Goal: Browse casually

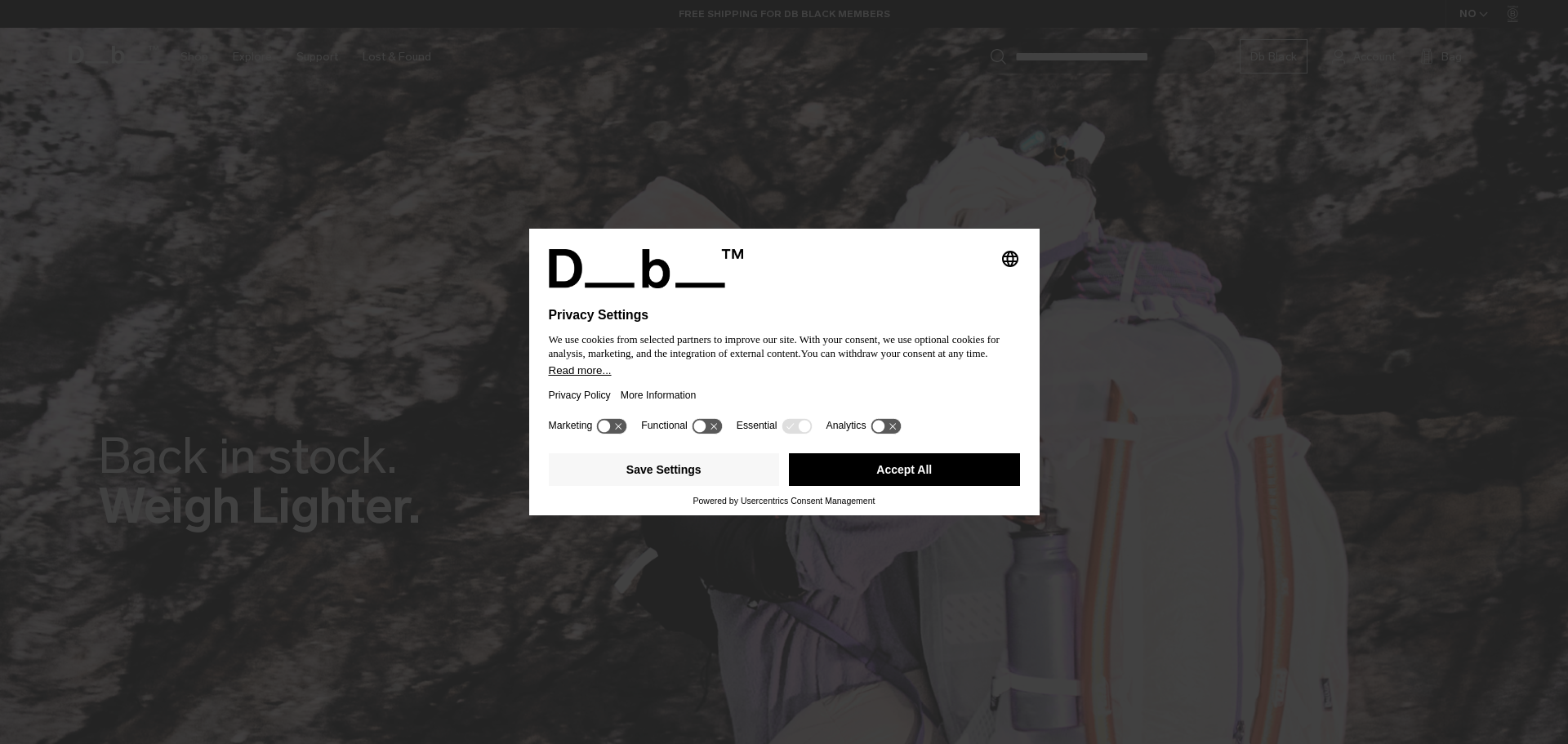
click at [911, 474] on button "Accept All" at bounding box center [905, 469] width 231 height 33
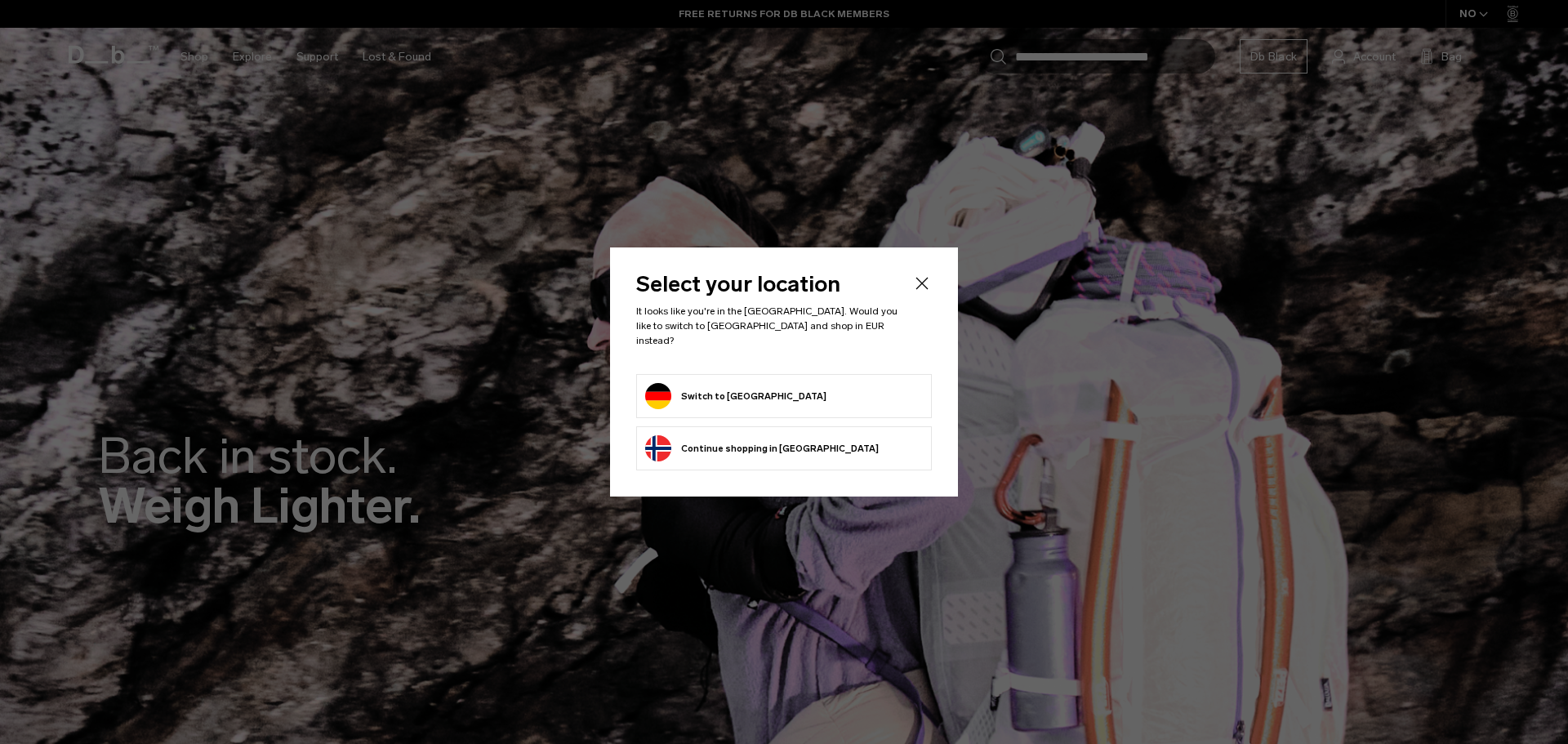
click at [738, 387] on button "Switch to Germany" at bounding box center [736, 396] width 181 height 26
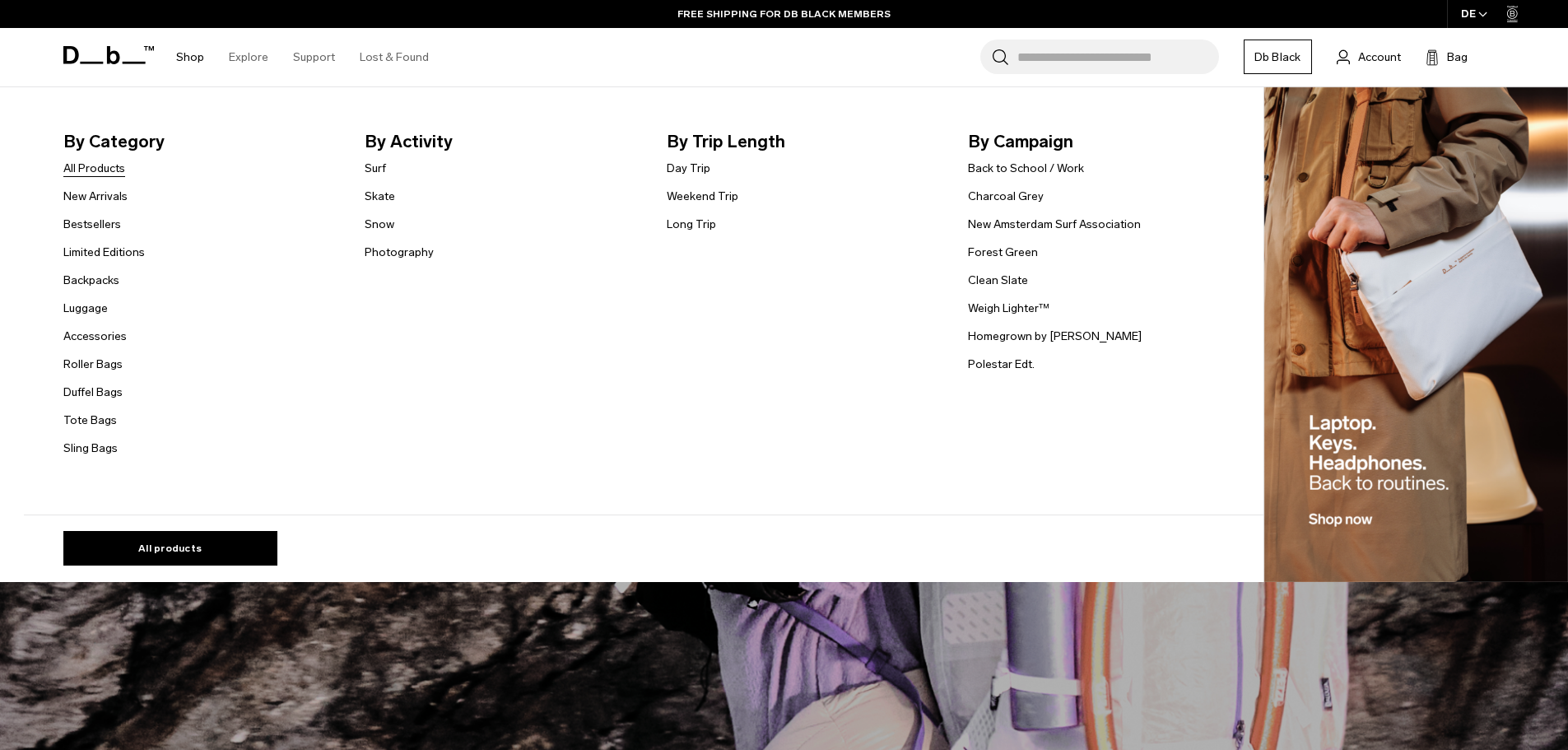
click at [108, 173] on link "All Products" at bounding box center [94, 168] width 61 height 17
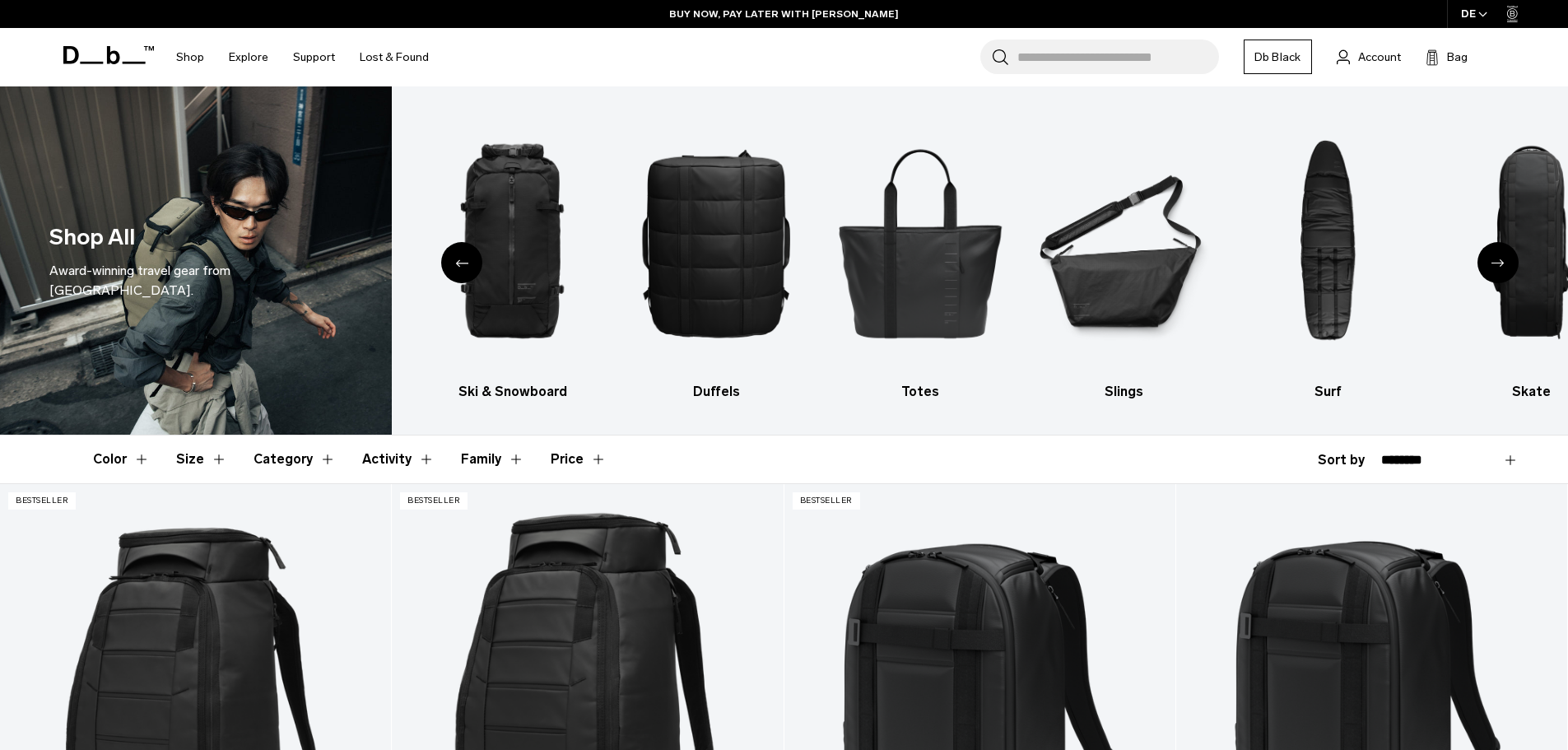
click at [1493, 259] on icon "Next slide" at bounding box center [1498, 263] width 13 height 8
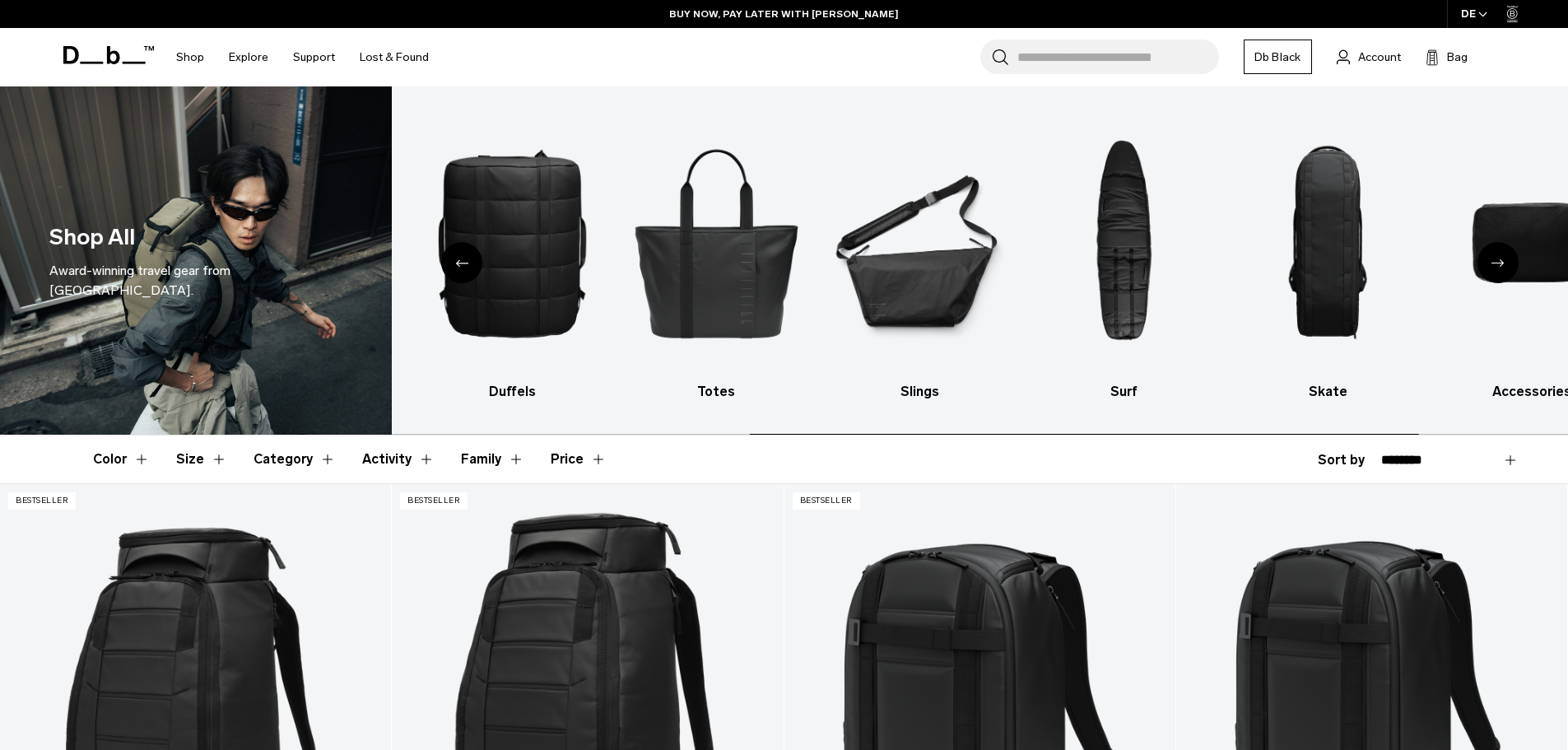
click at [1493, 259] on icon "Next slide" at bounding box center [1498, 263] width 13 height 8
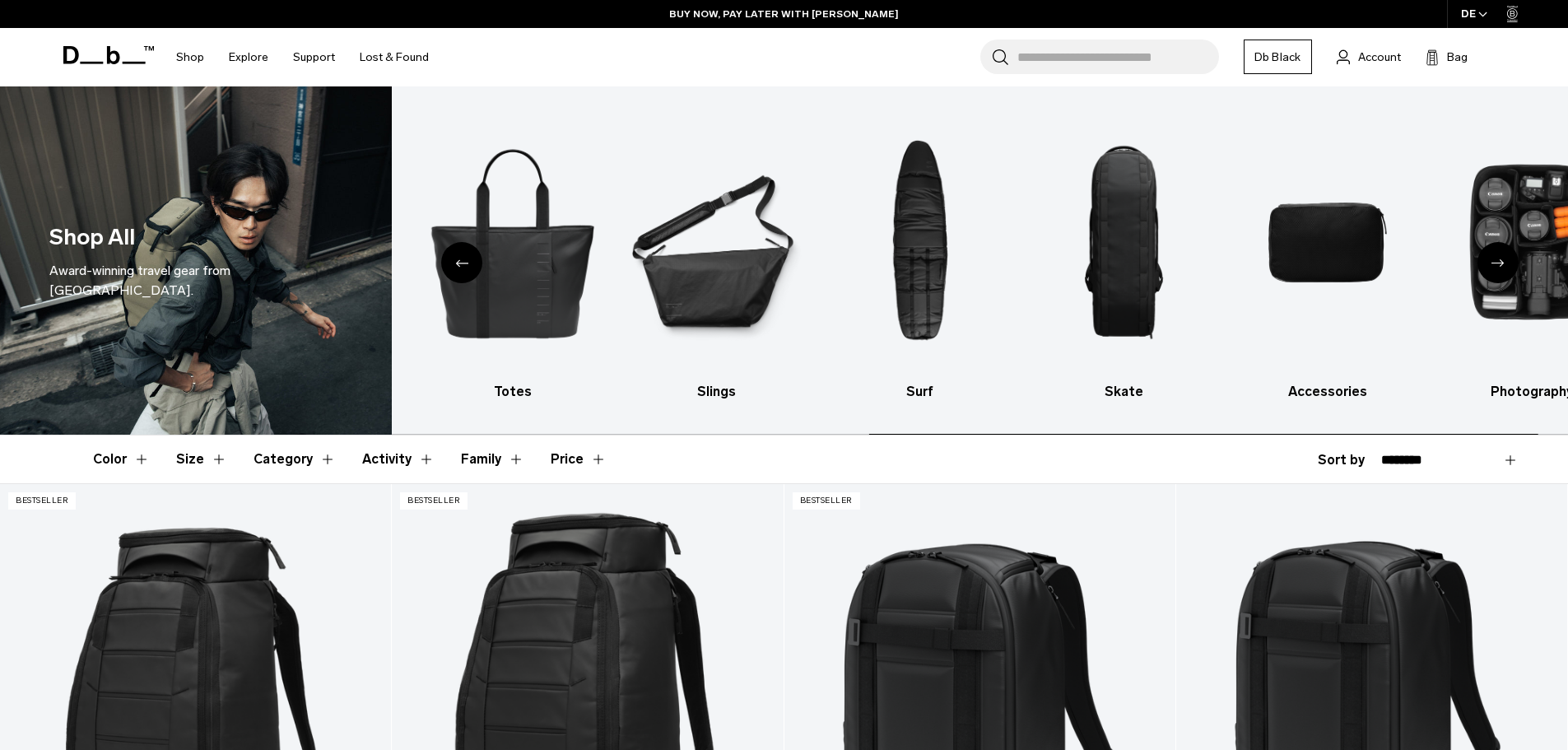
click at [1493, 259] on icon "Next slide" at bounding box center [1498, 263] width 13 height 8
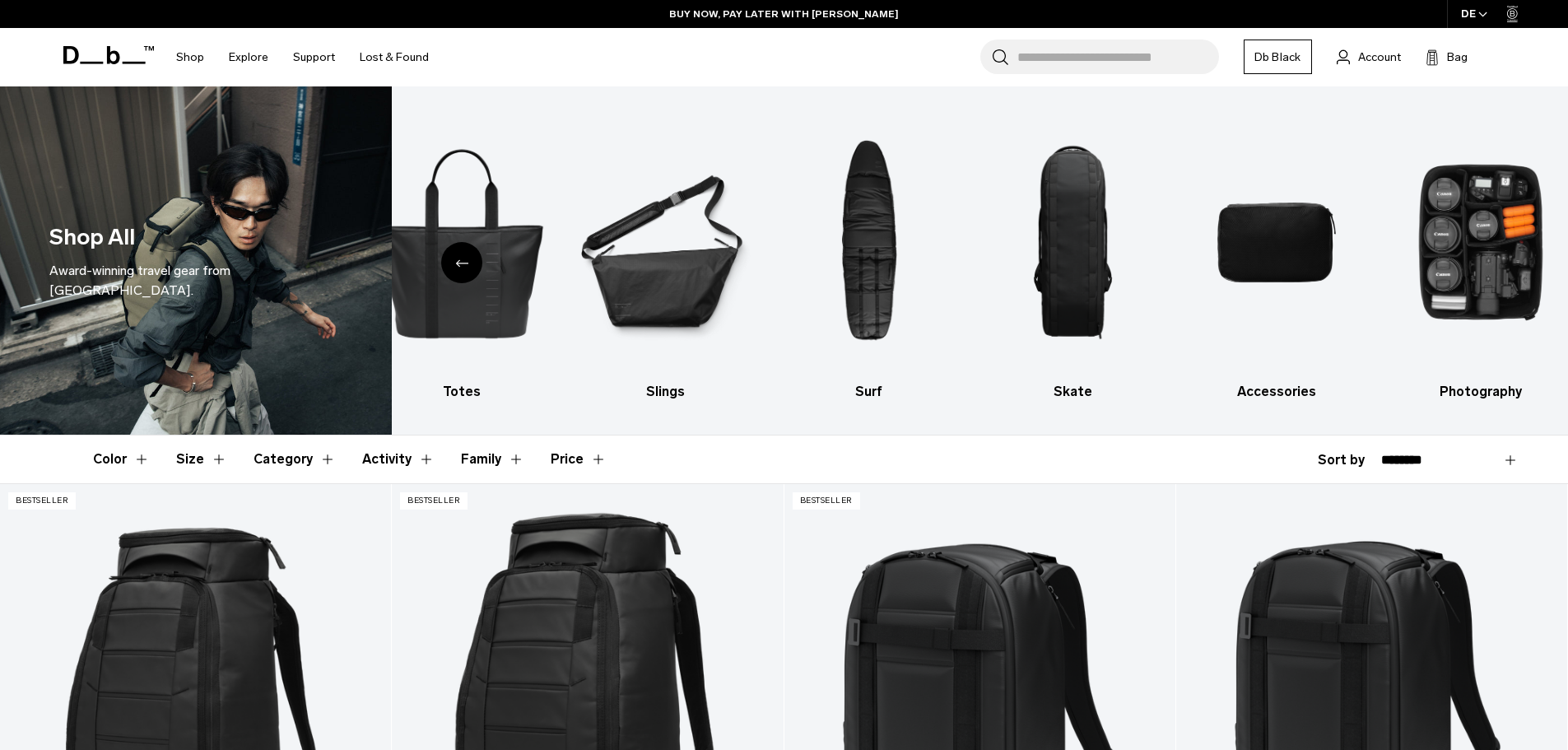
click at [458, 272] on div "Previous slide" at bounding box center [462, 263] width 42 height 42
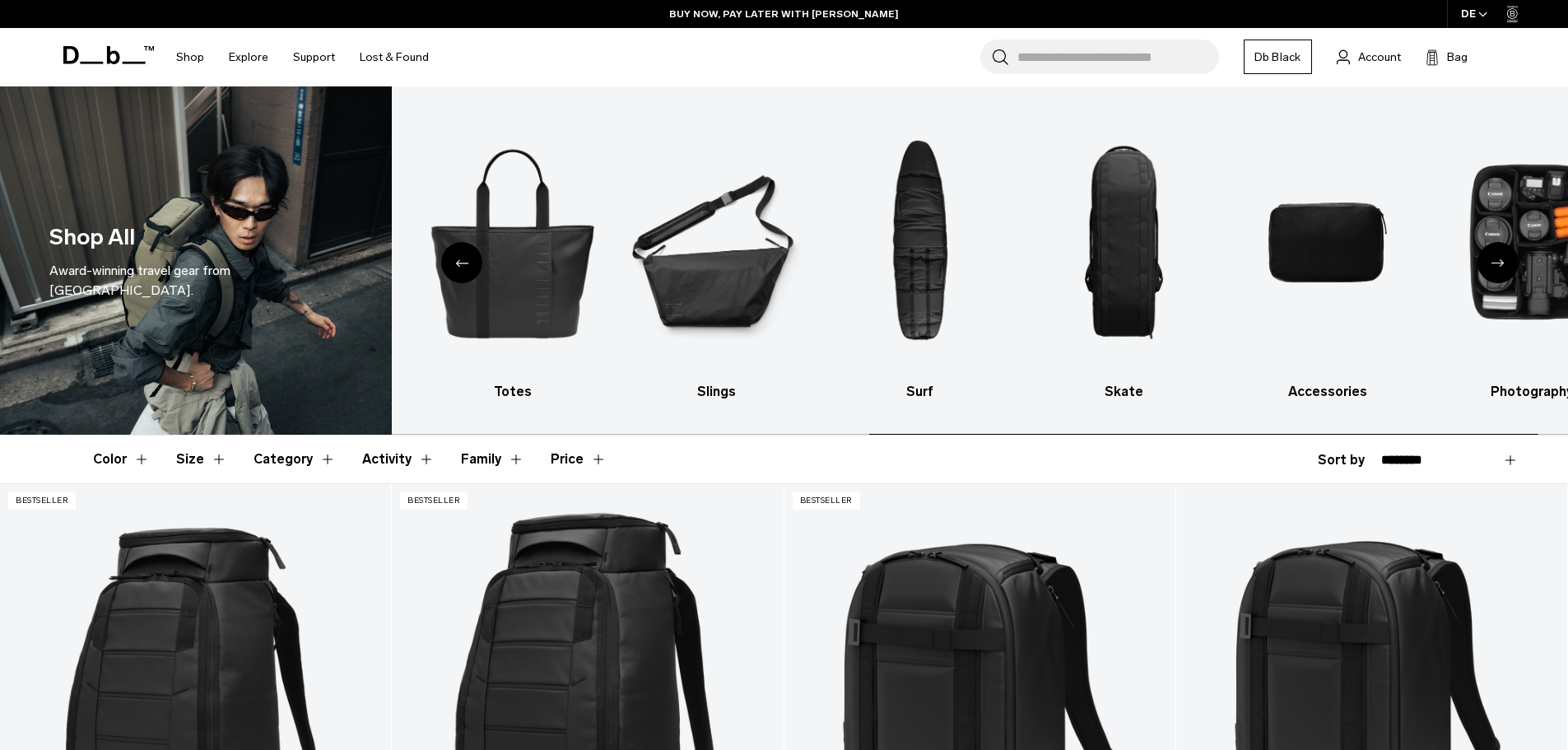
click at [458, 272] on div "Previous slide" at bounding box center [462, 263] width 42 height 42
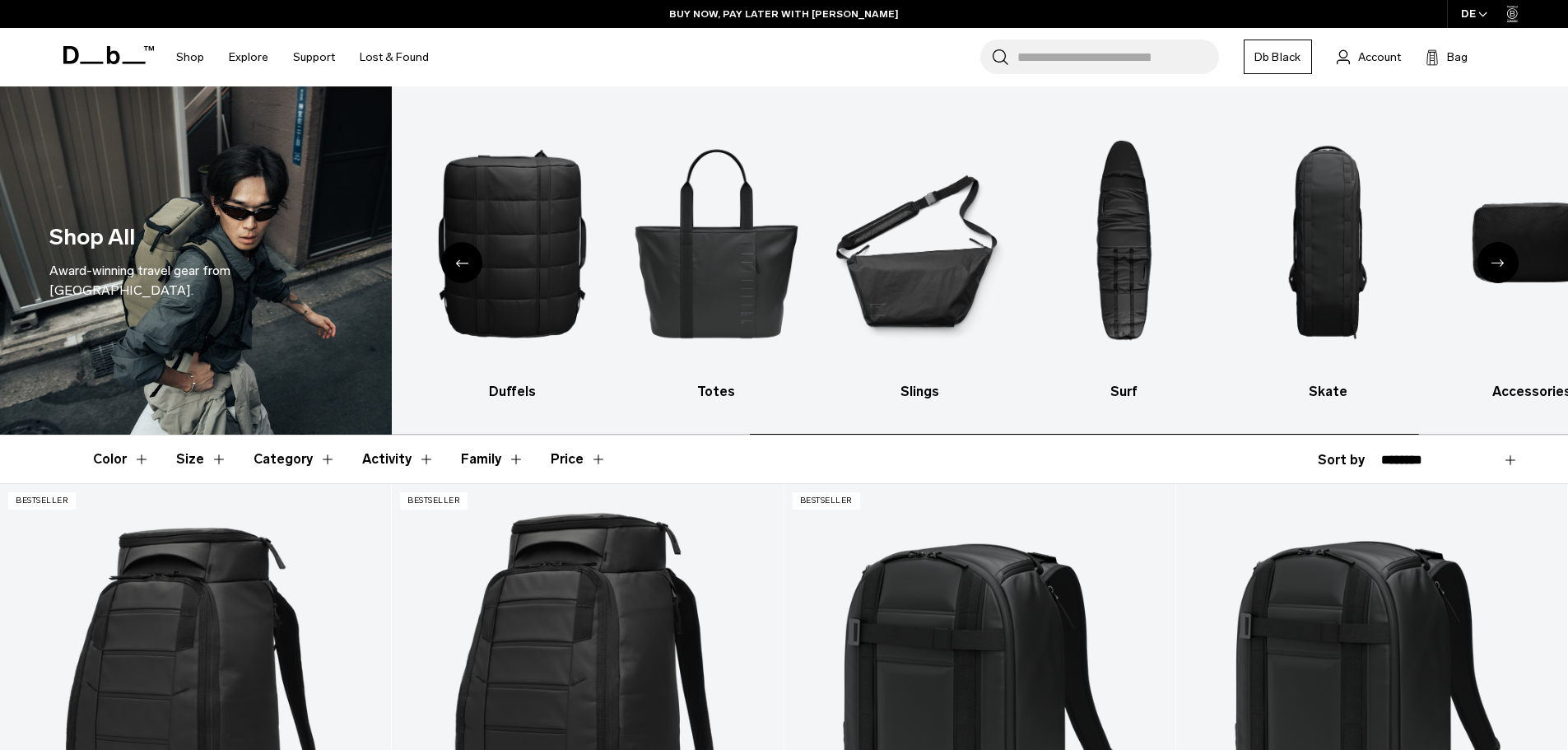
click at [458, 272] on div "Previous slide" at bounding box center [462, 263] width 42 height 42
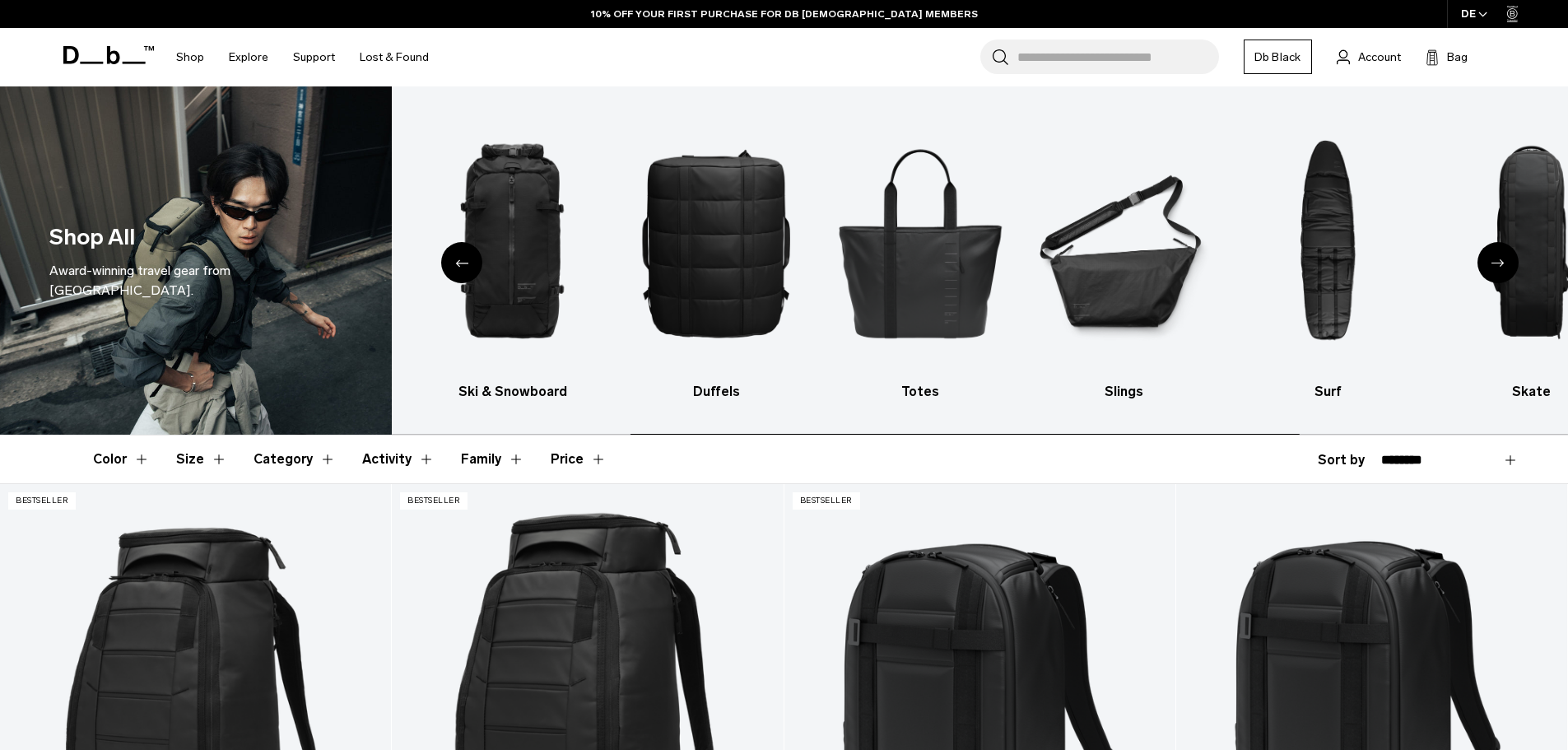
click at [458, 272] on div "Previous slide" at bounding box center [462, 263] width 42 height 42
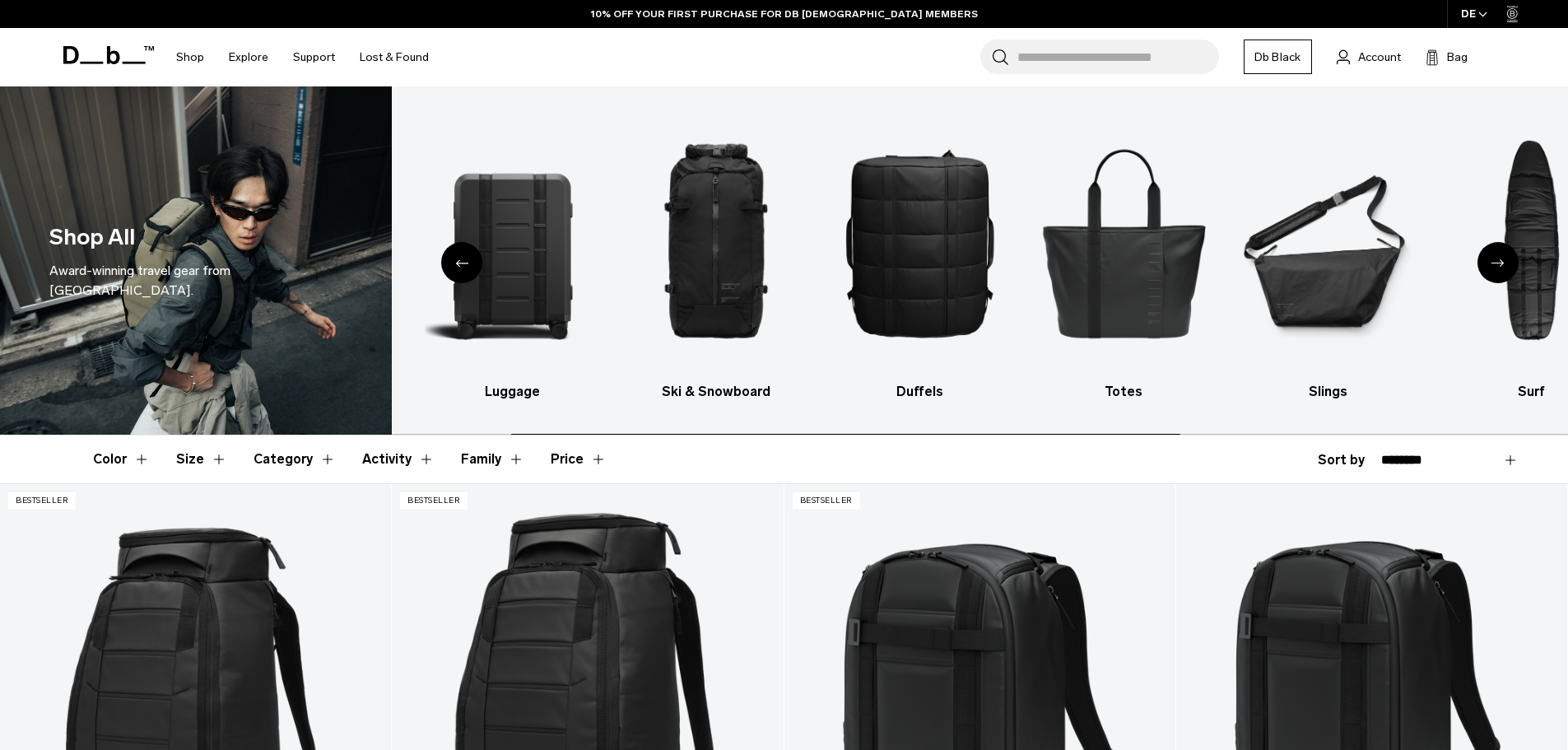
click at [458, 272] on div "Previous slide" at bounding box center [462, 263] width 42 height 42
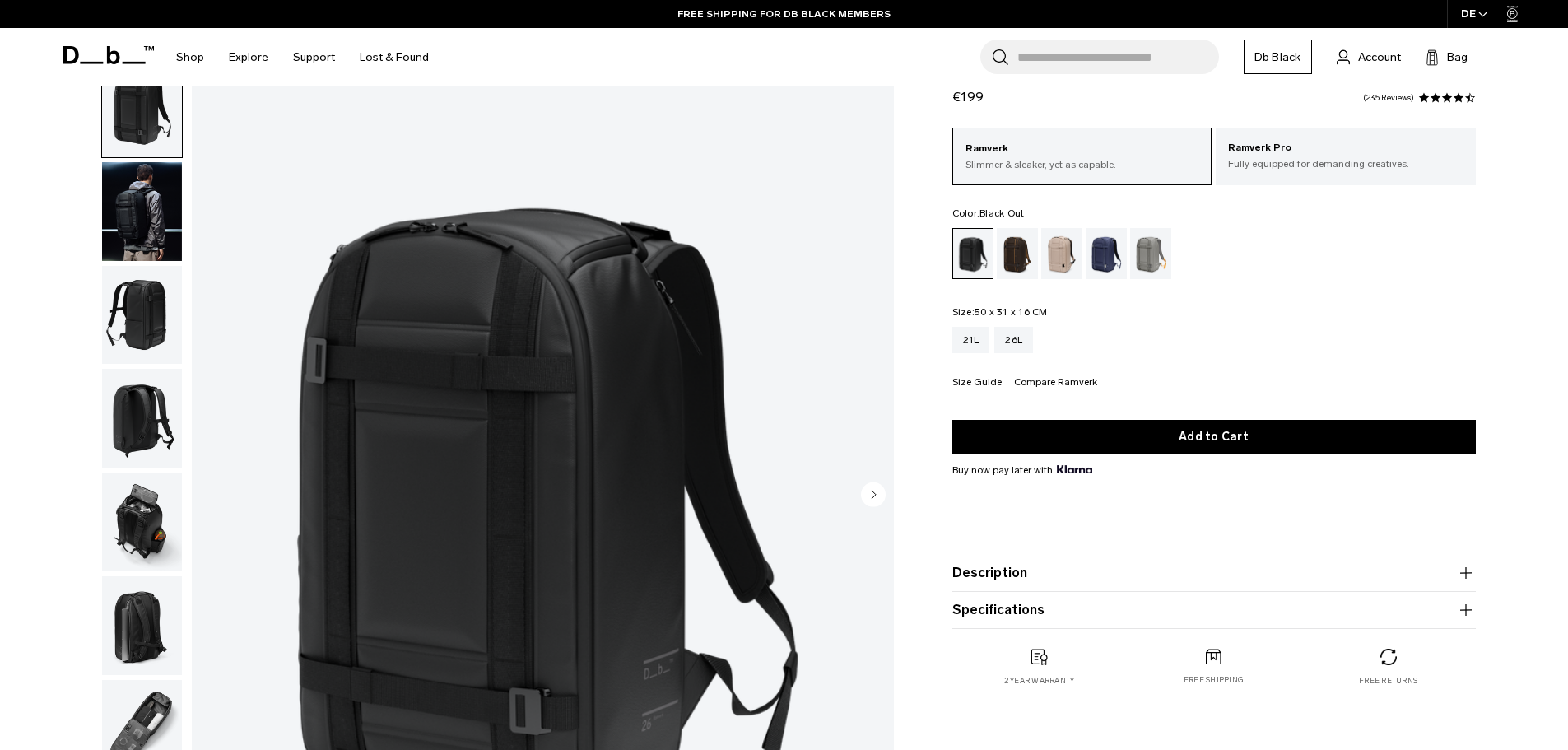
scroll to position [82, 0]
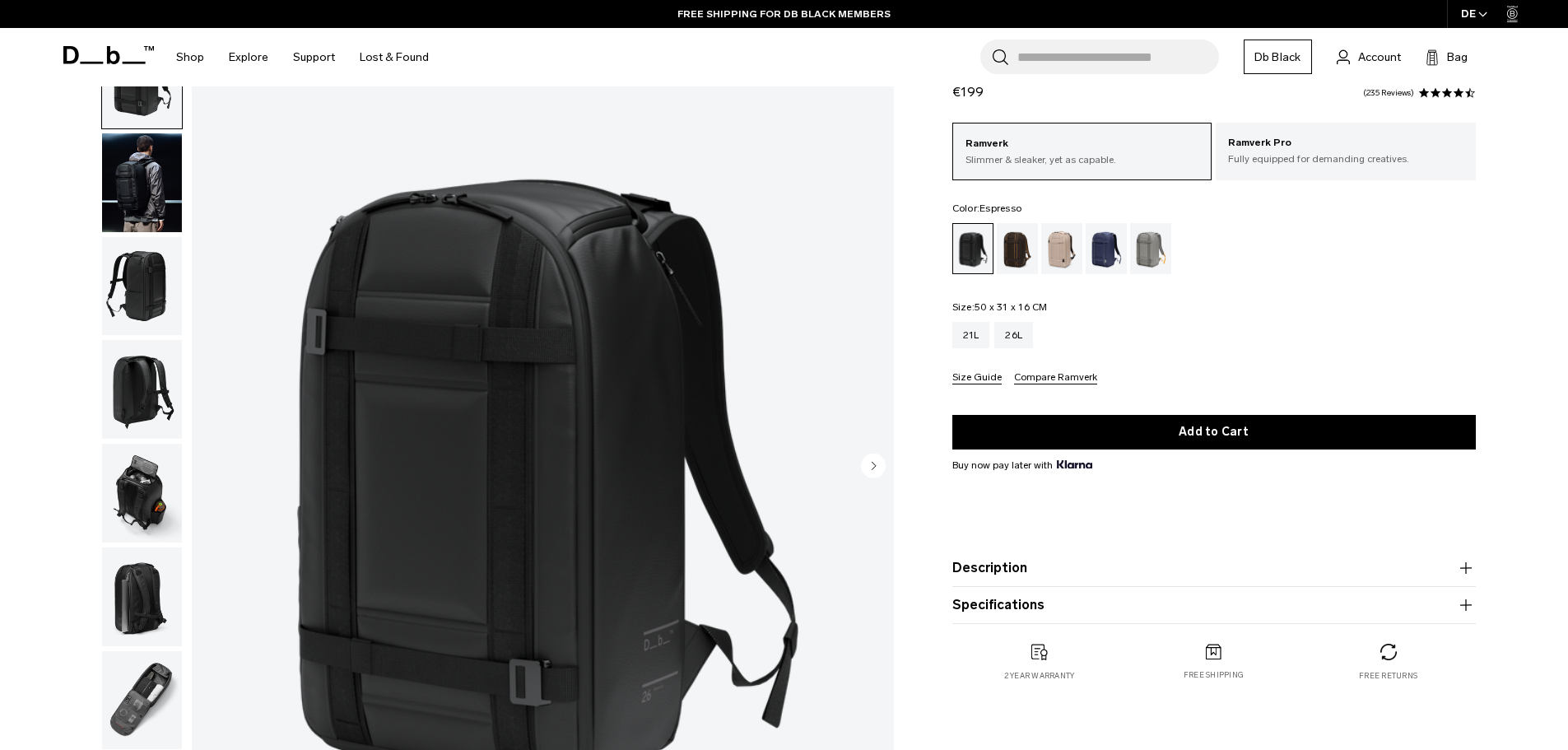
click at [1016, 255] on div "Espresso" at bounding box center [1018, 249] width 42 height 51
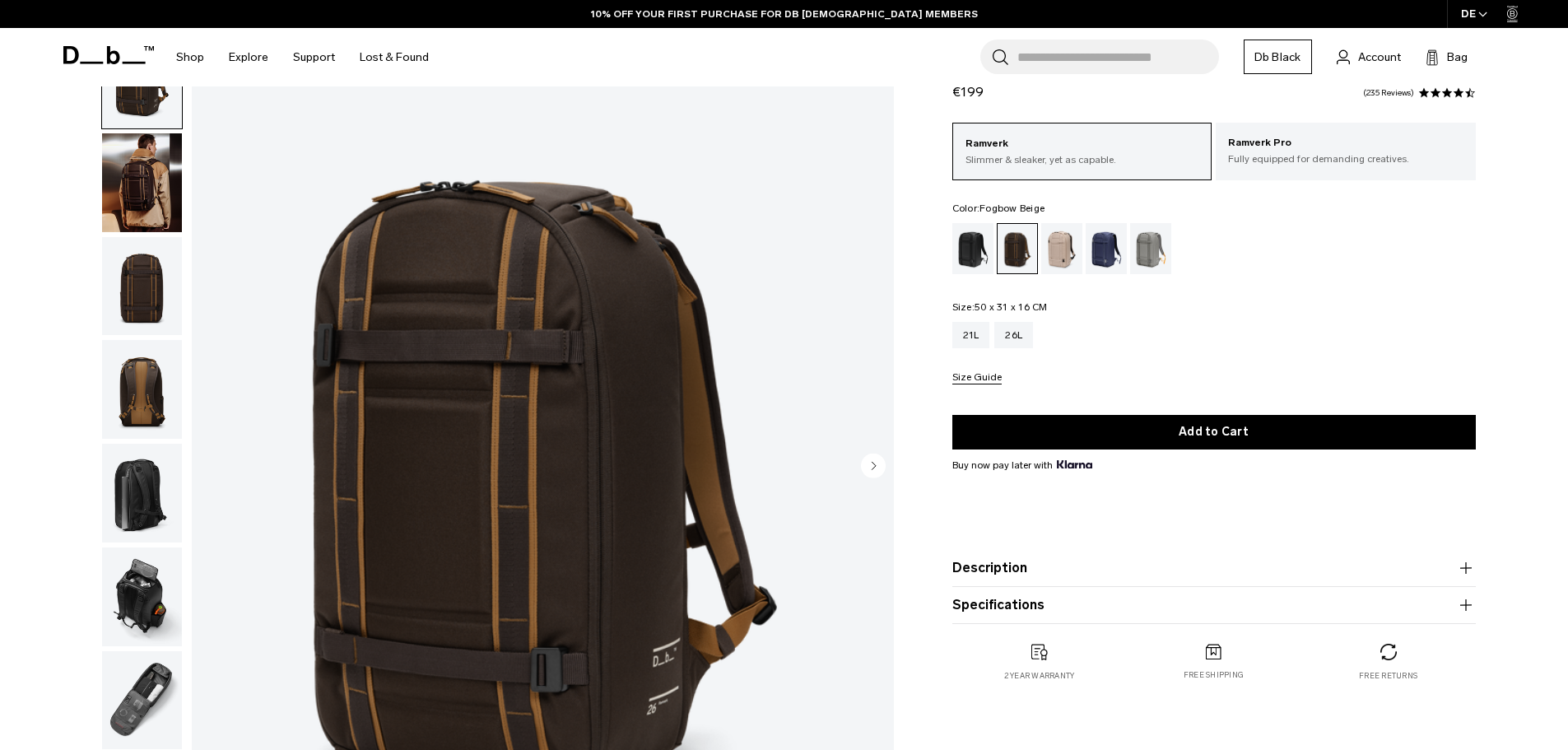
click at [1056, 249] on div "Fogbow Beige" at bounding box center [1062, 249] width 42 height 51
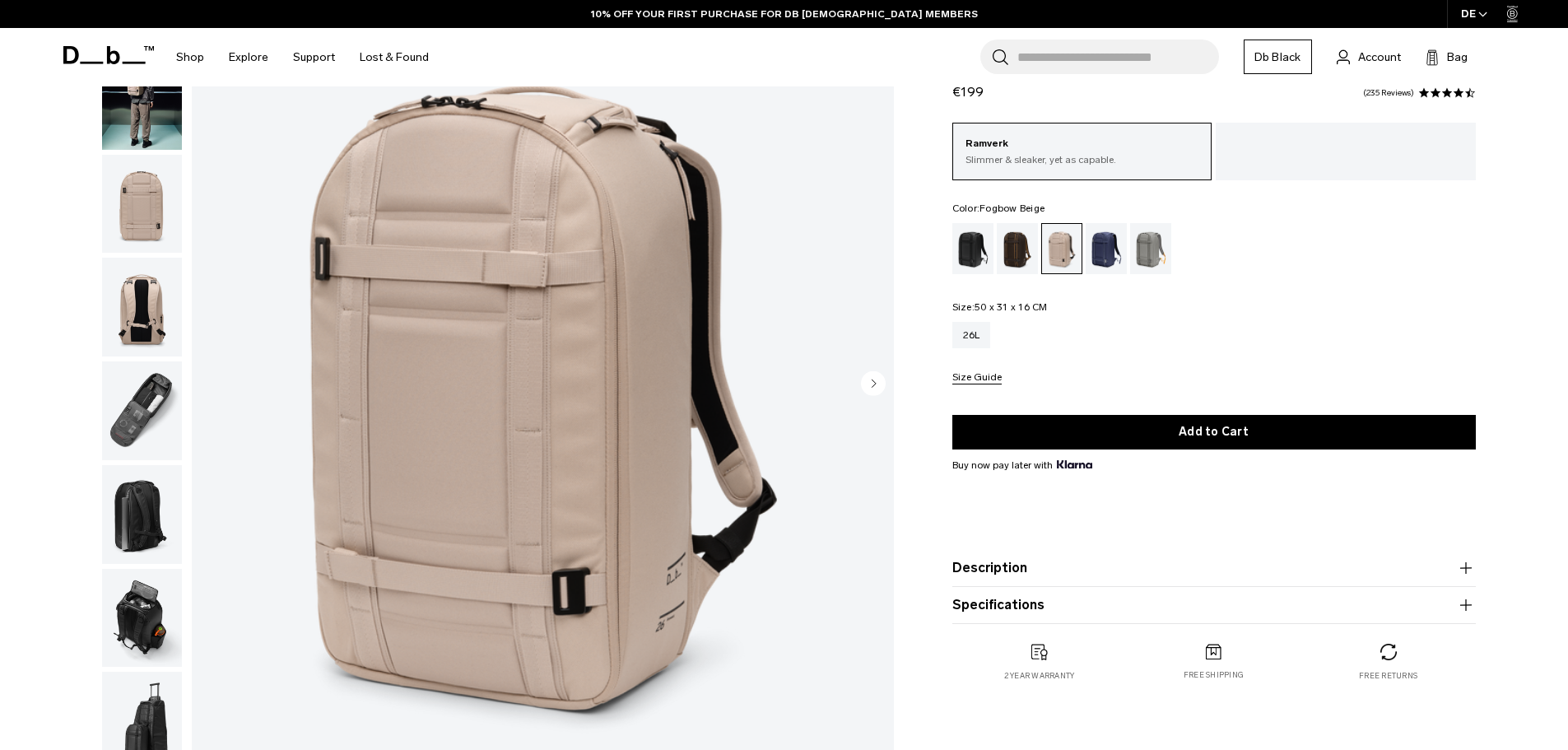
click at [141, 218] on img "button" at bounding box center [142, 204] width 79 height 98
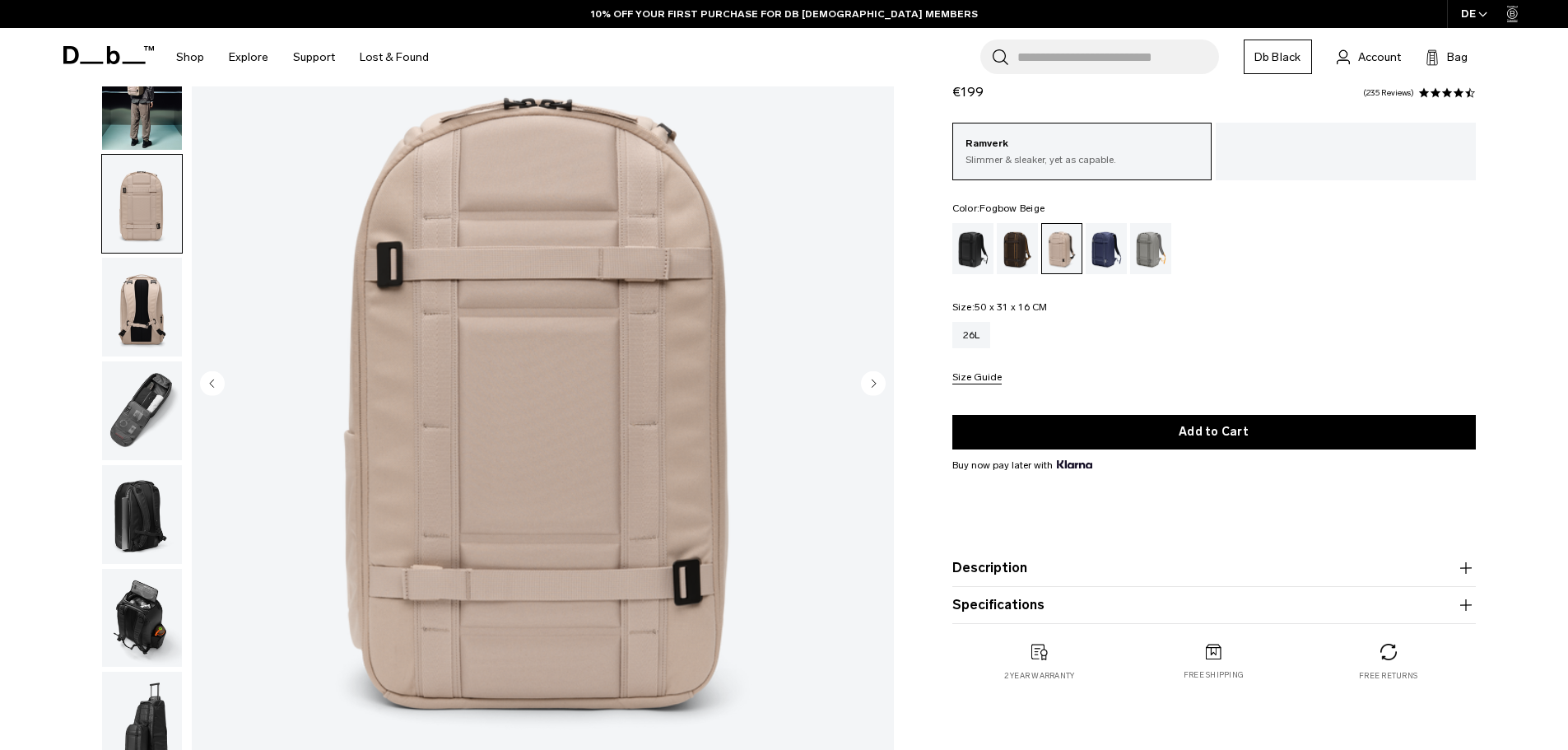
click at [125, 307] on img "button" at bounding box center [142, 306] width 79 height 98
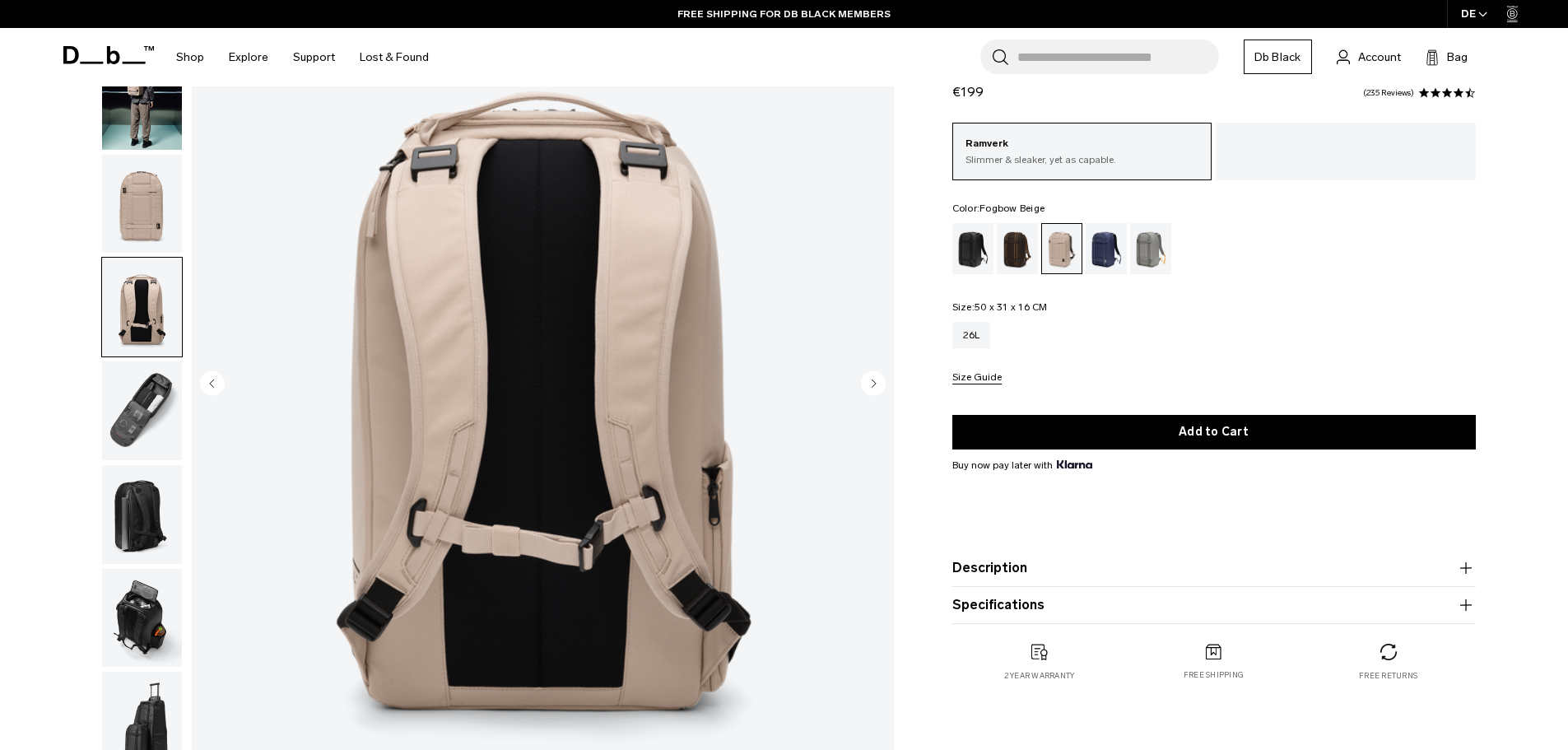
click at [155, 392] on img "button" at bounding box center [142, 410] width 79 height 98
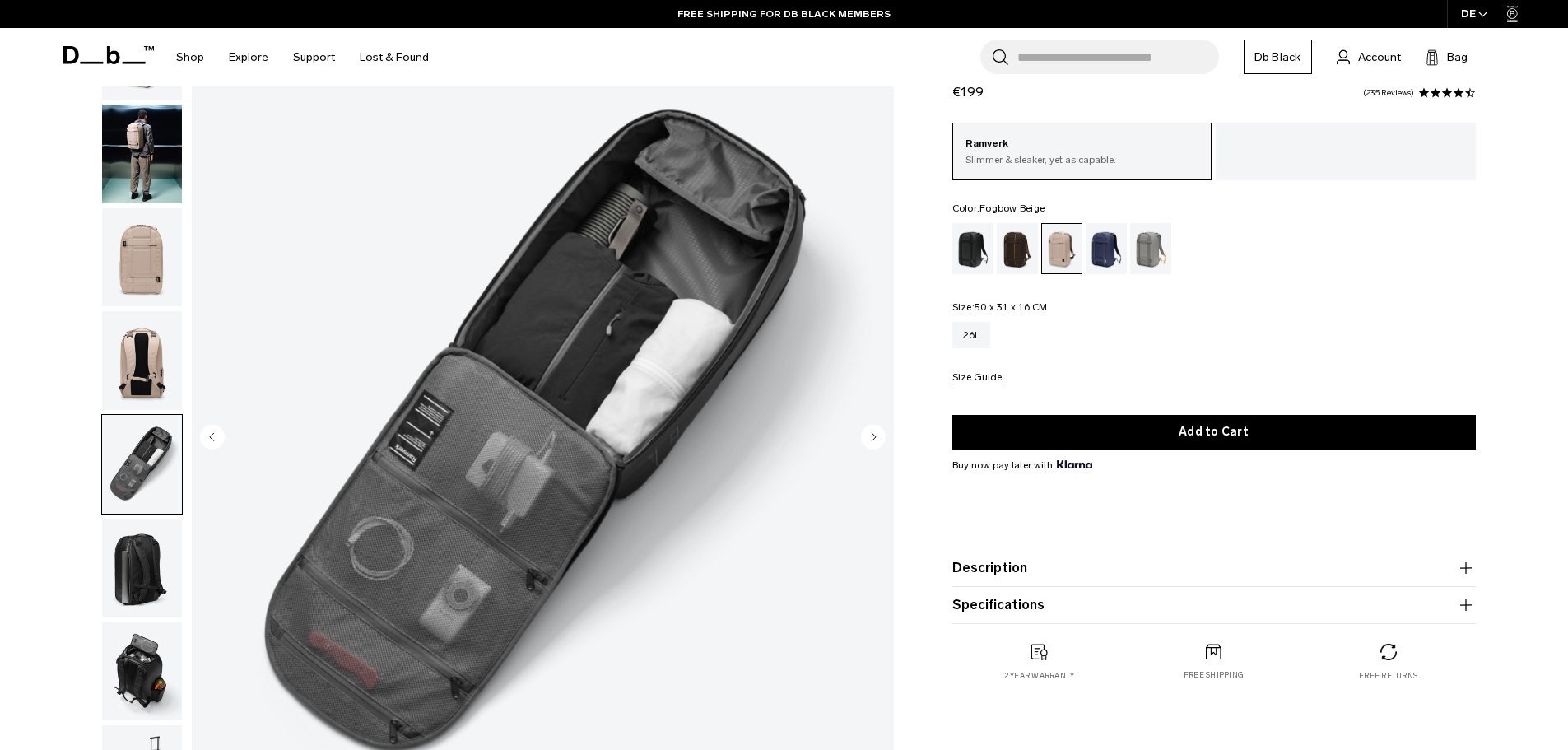
scroll to position [82, 0]
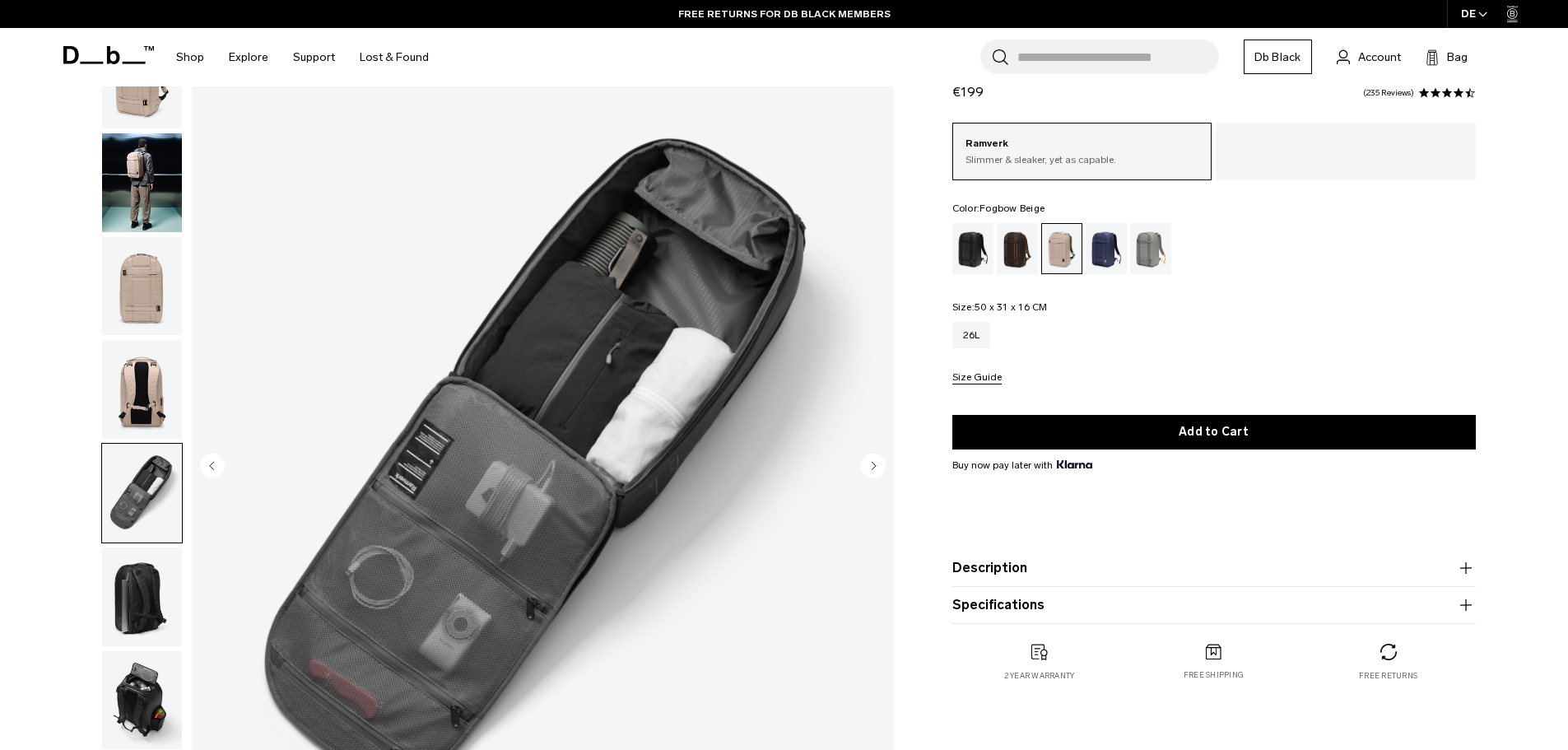
click at [154, 616] on img "button" at bounding box center [142, 597] width 79 height 98
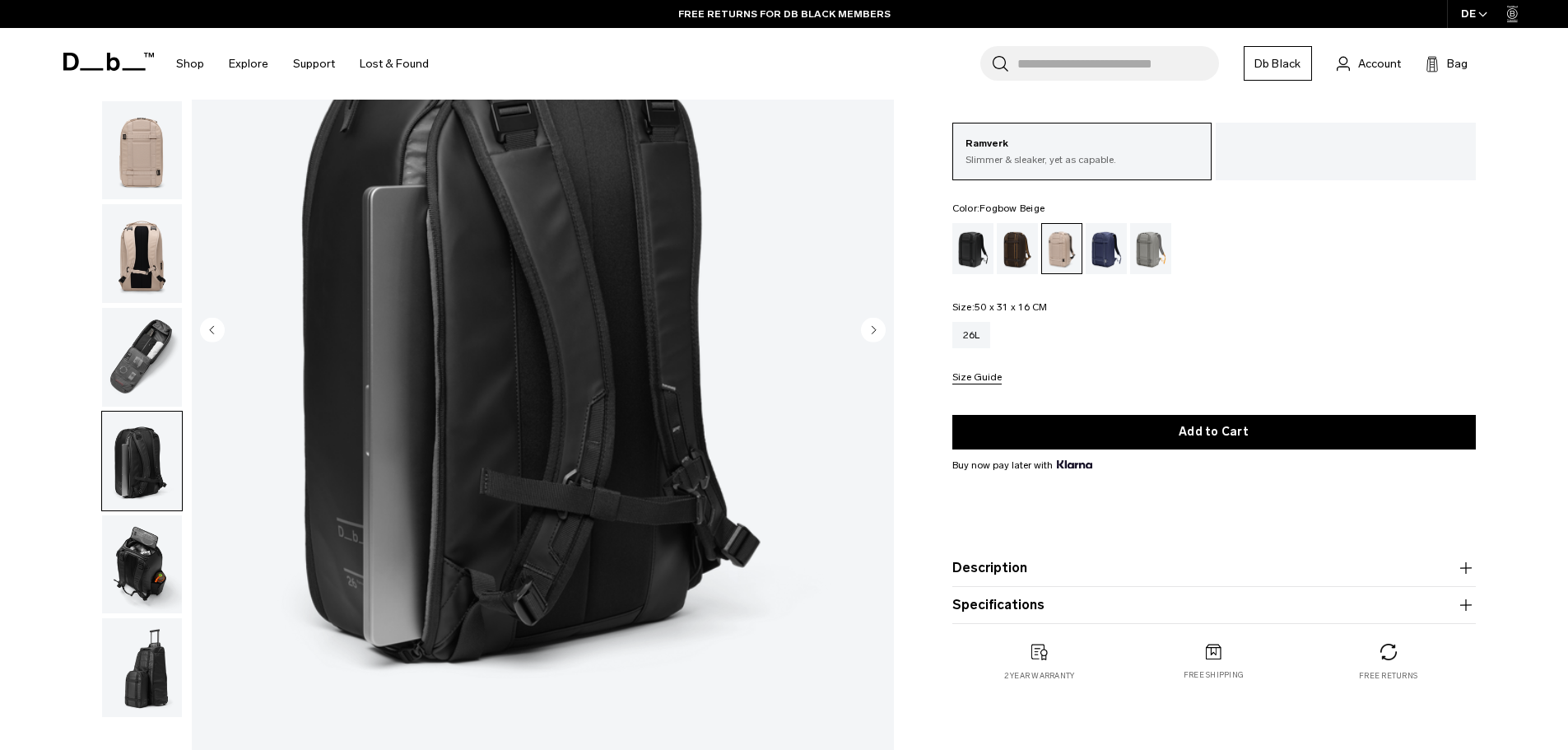
scroll to position [247, 0]
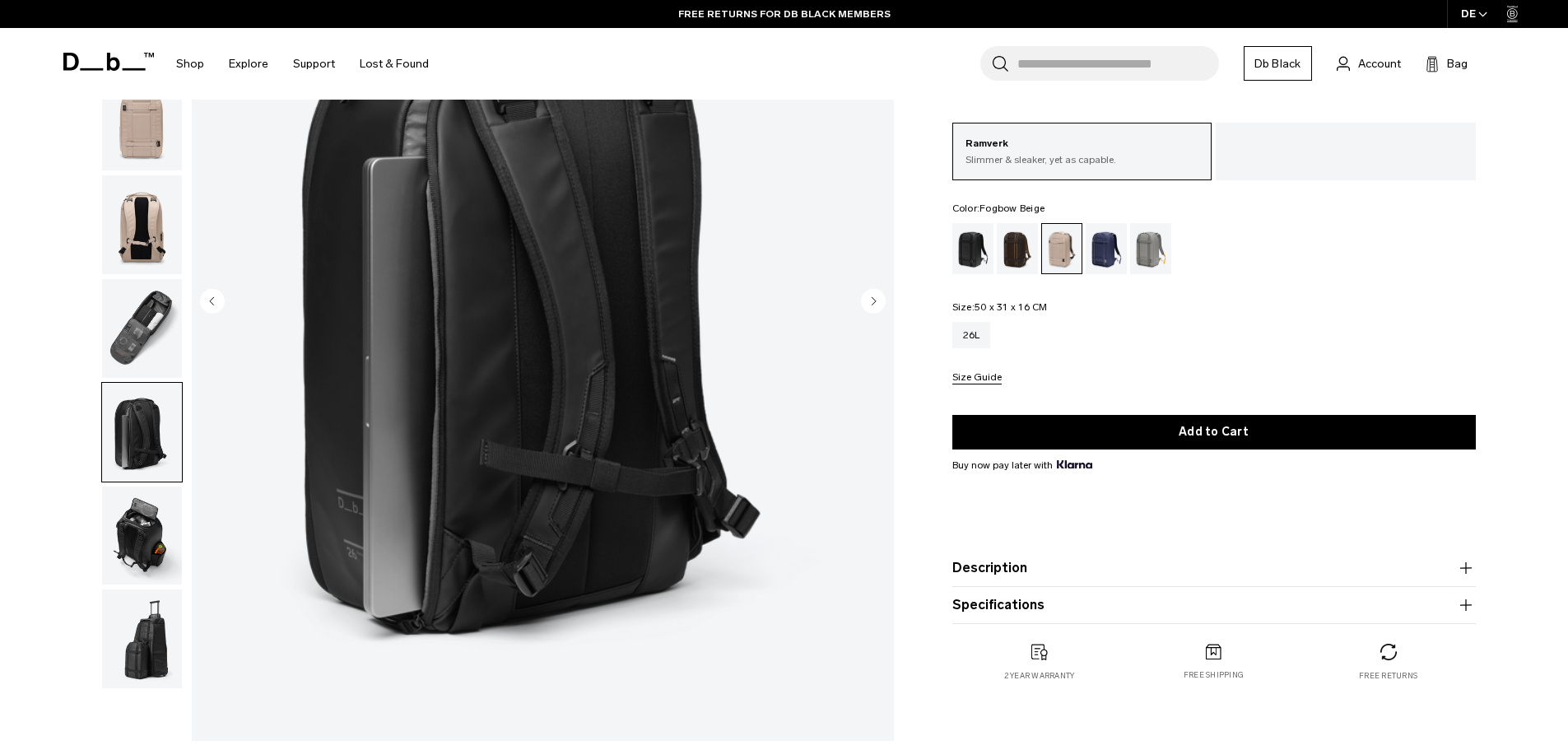
click at [153, 543] on img "button" at bounding box center [142, 535] width 79 height 98
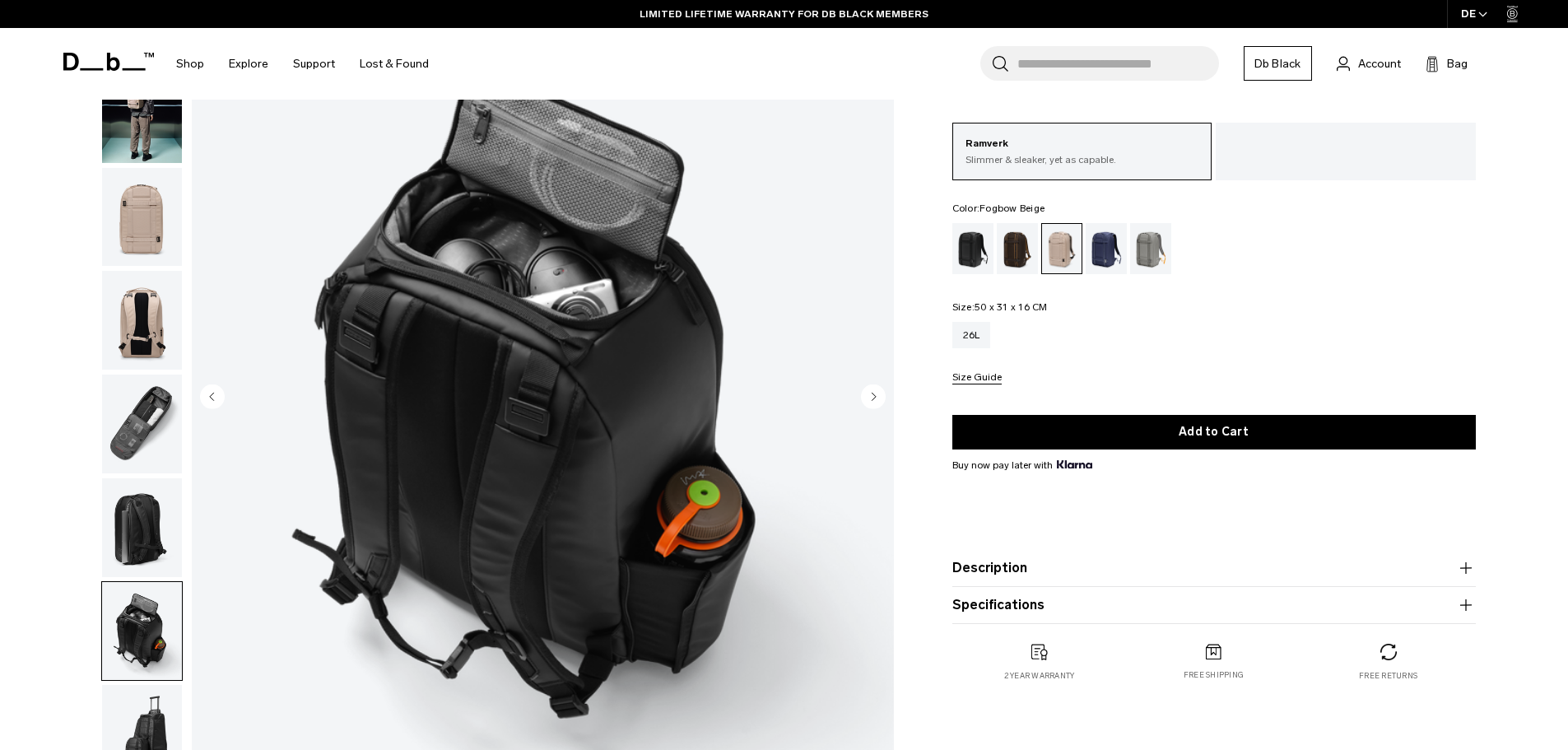
scroll to position [165, 0]
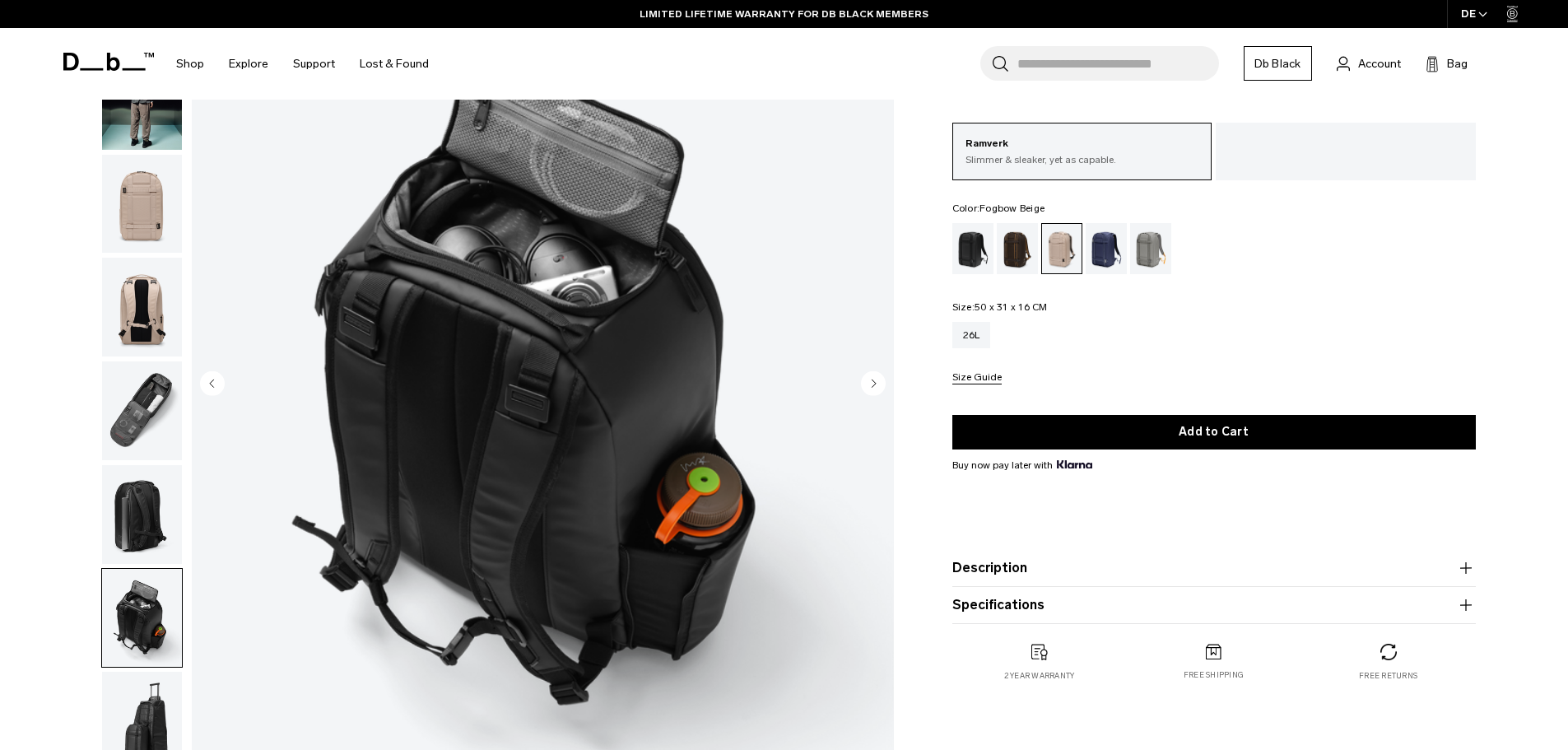
click at [148, 693] on img "button" at bounding box center [142, 721] width 79 height 98
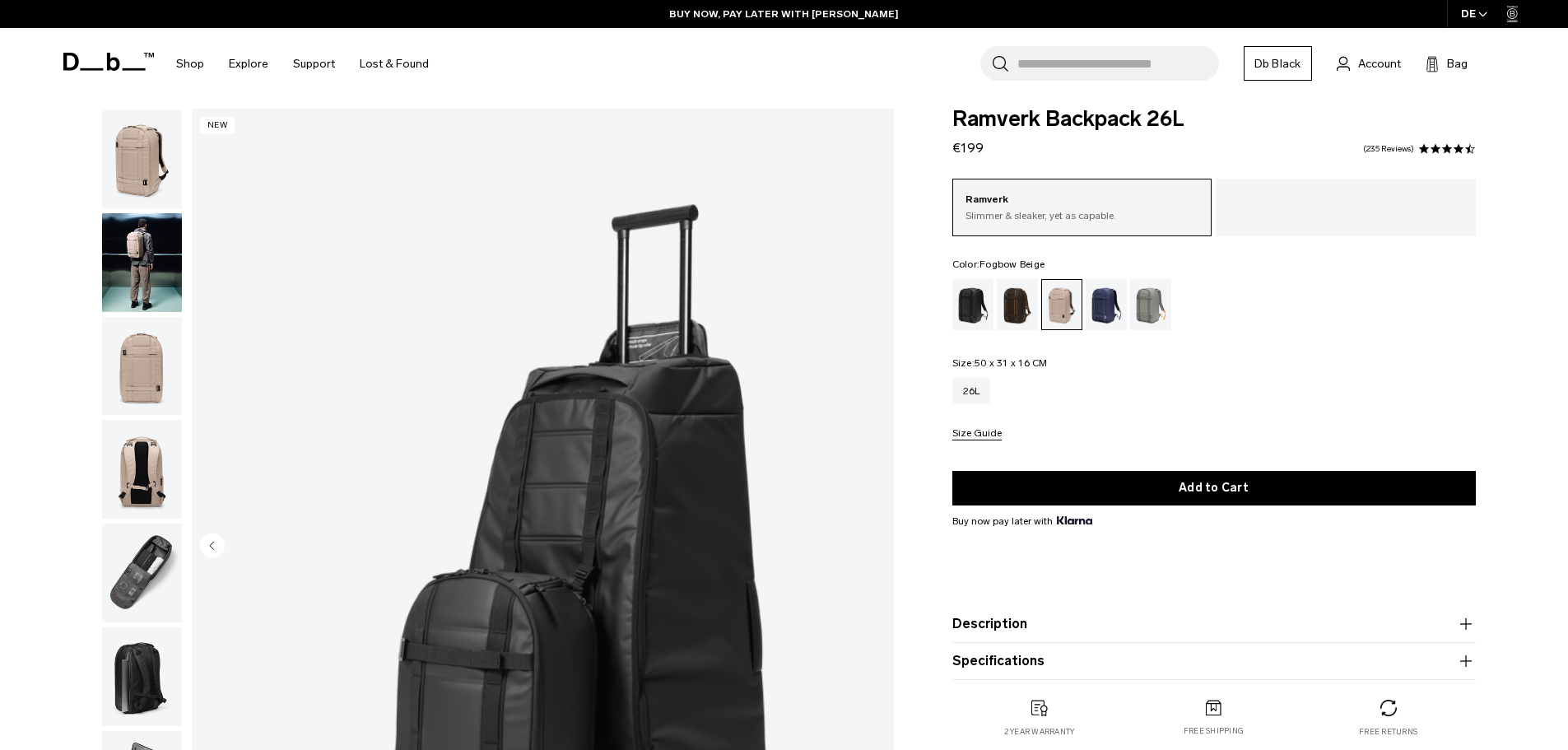
scroll to position [0, 0]
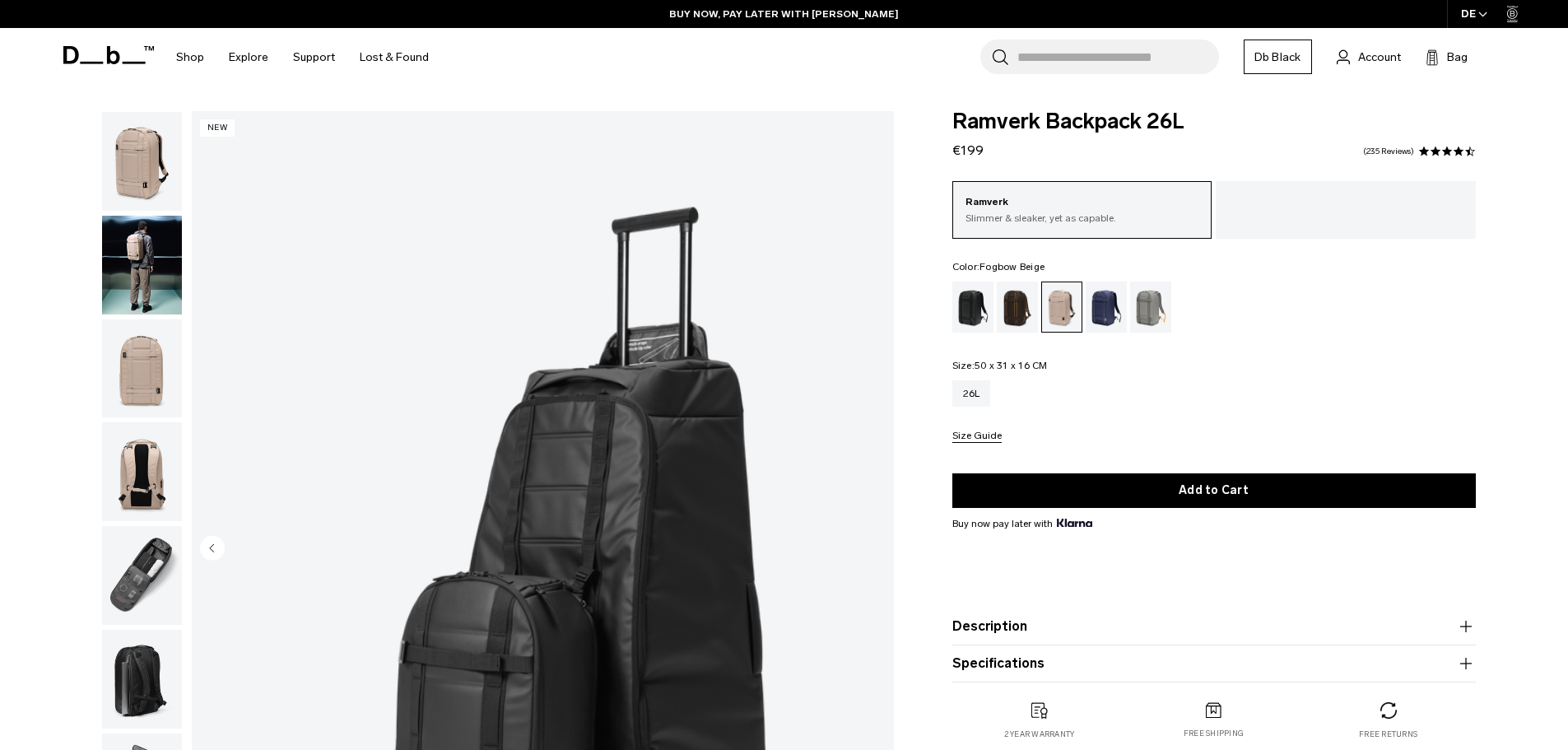
click at [120, 243] on img "button" at bounding box center [142, 265] width 79 height 98
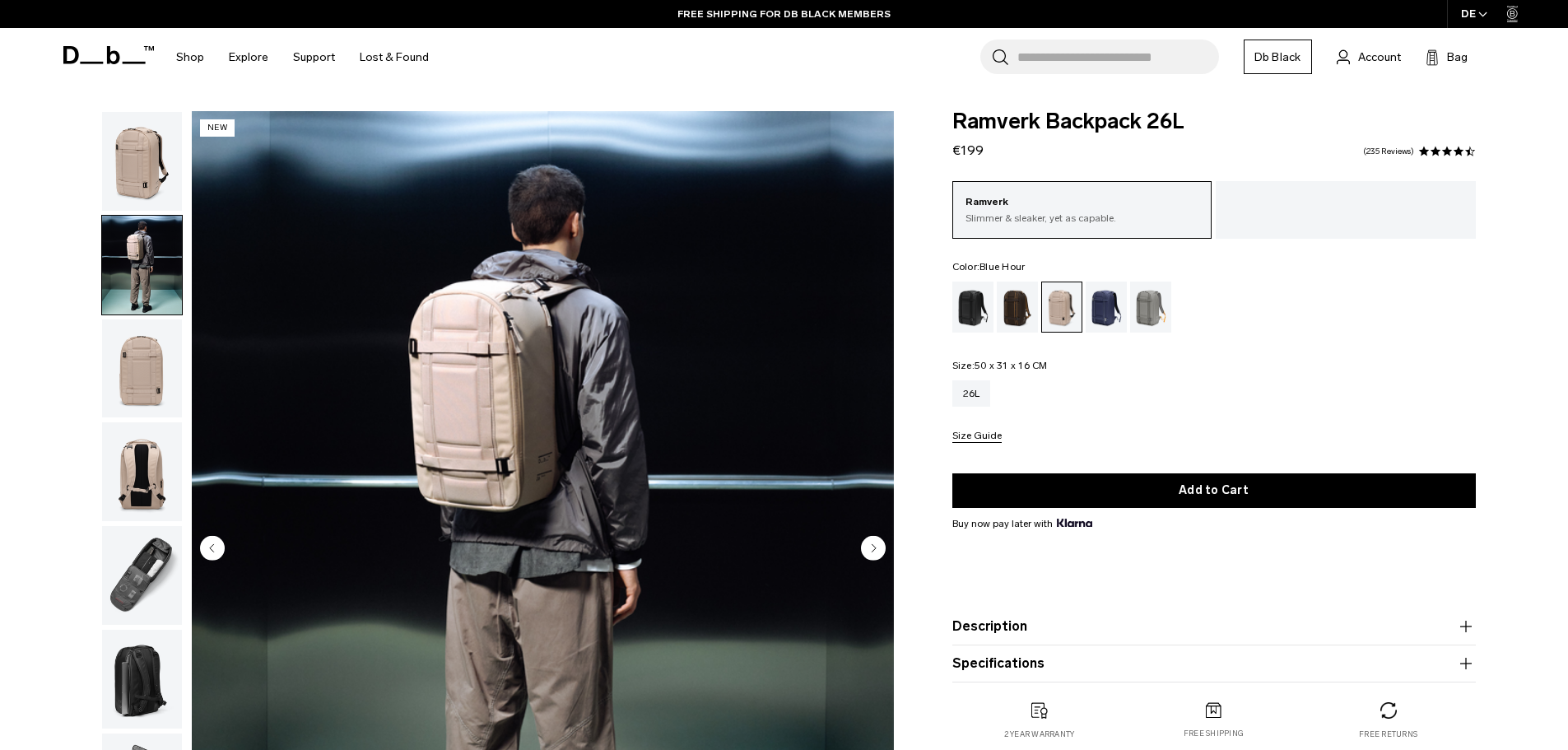
click at [1099, 305] on div "Blue Hour" at bounding box center [1106, 307] width 42 height 51
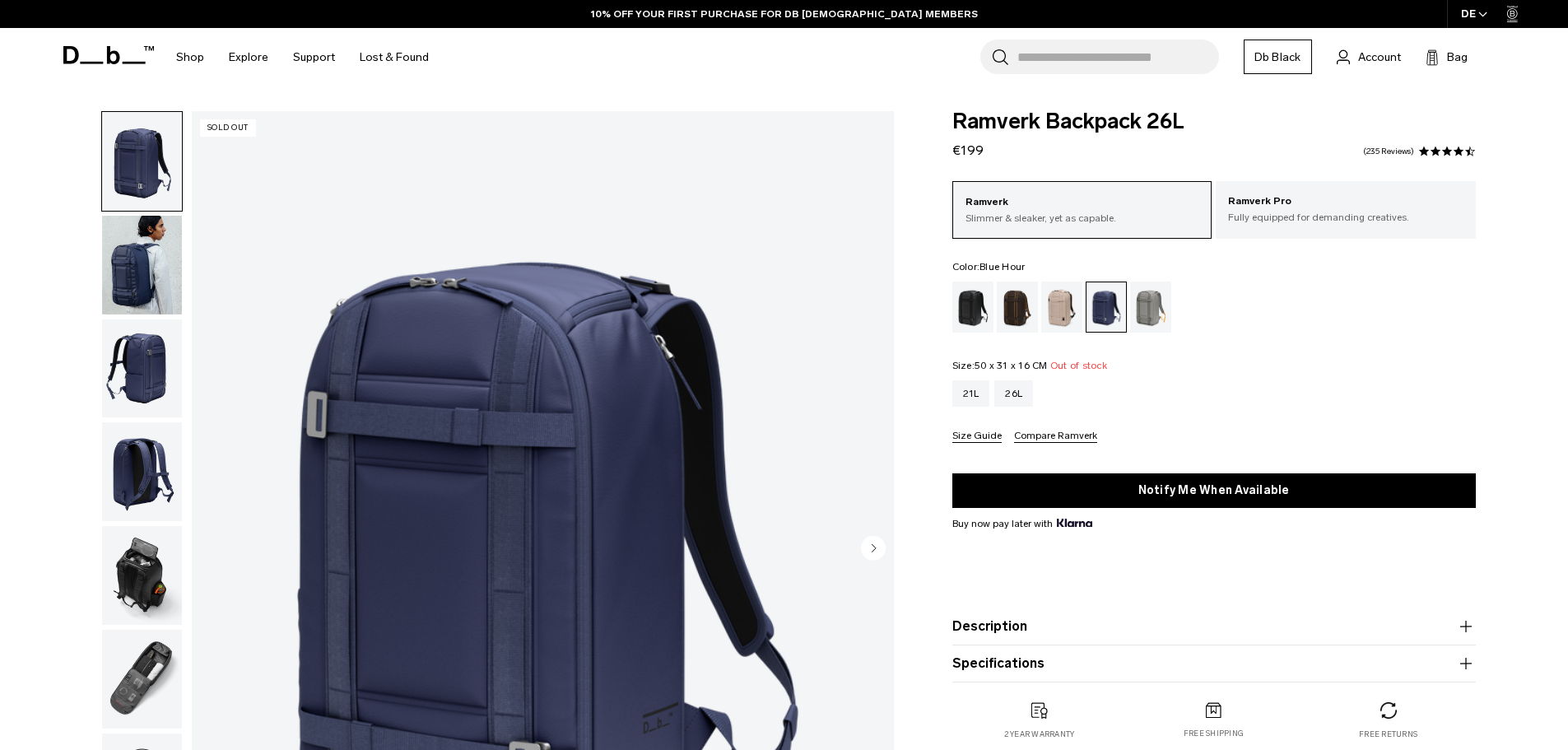
scroll to position [82, 0]
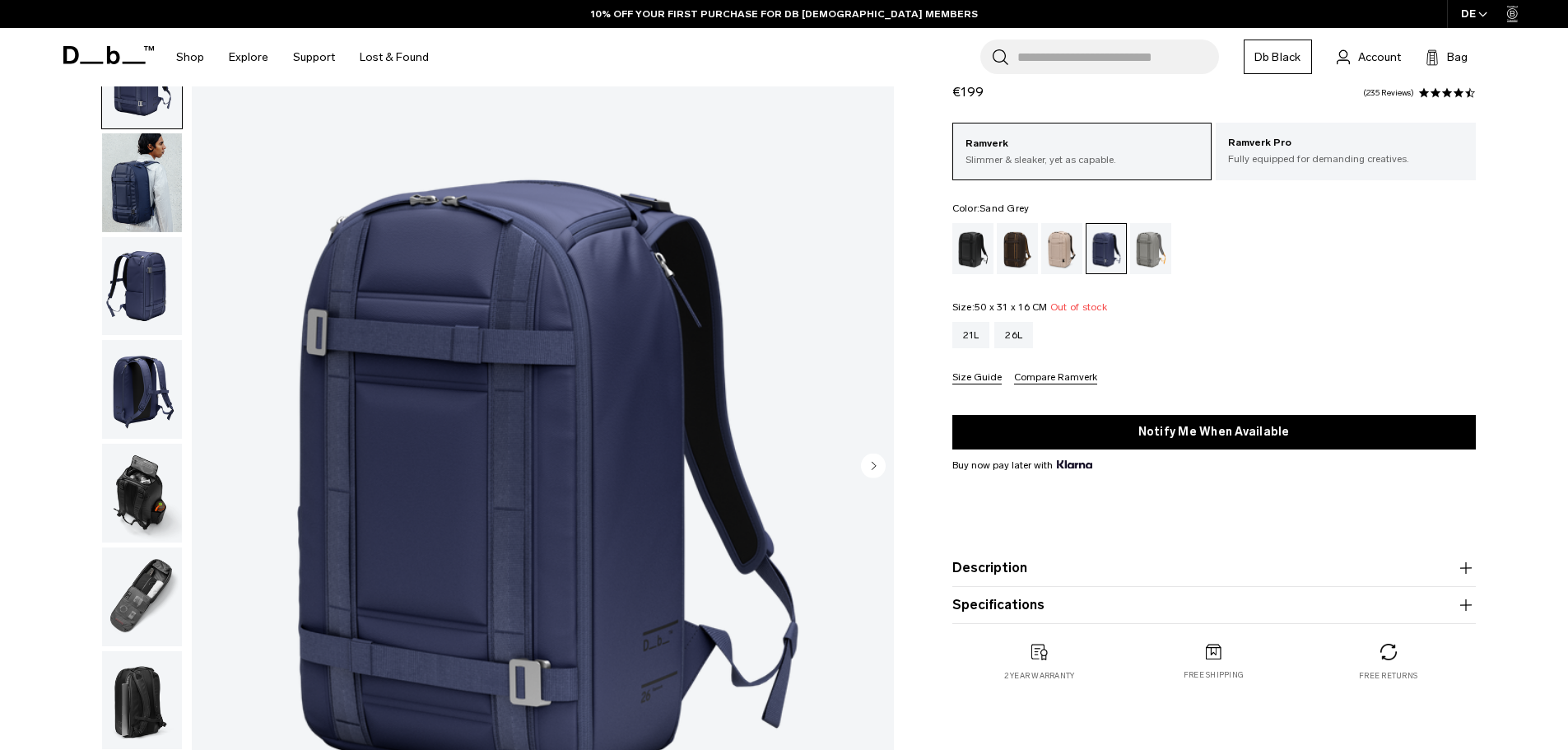
click at [1147, 250] on div "Sand Grey" at bounding box center [1151, 249] width 42 height 51
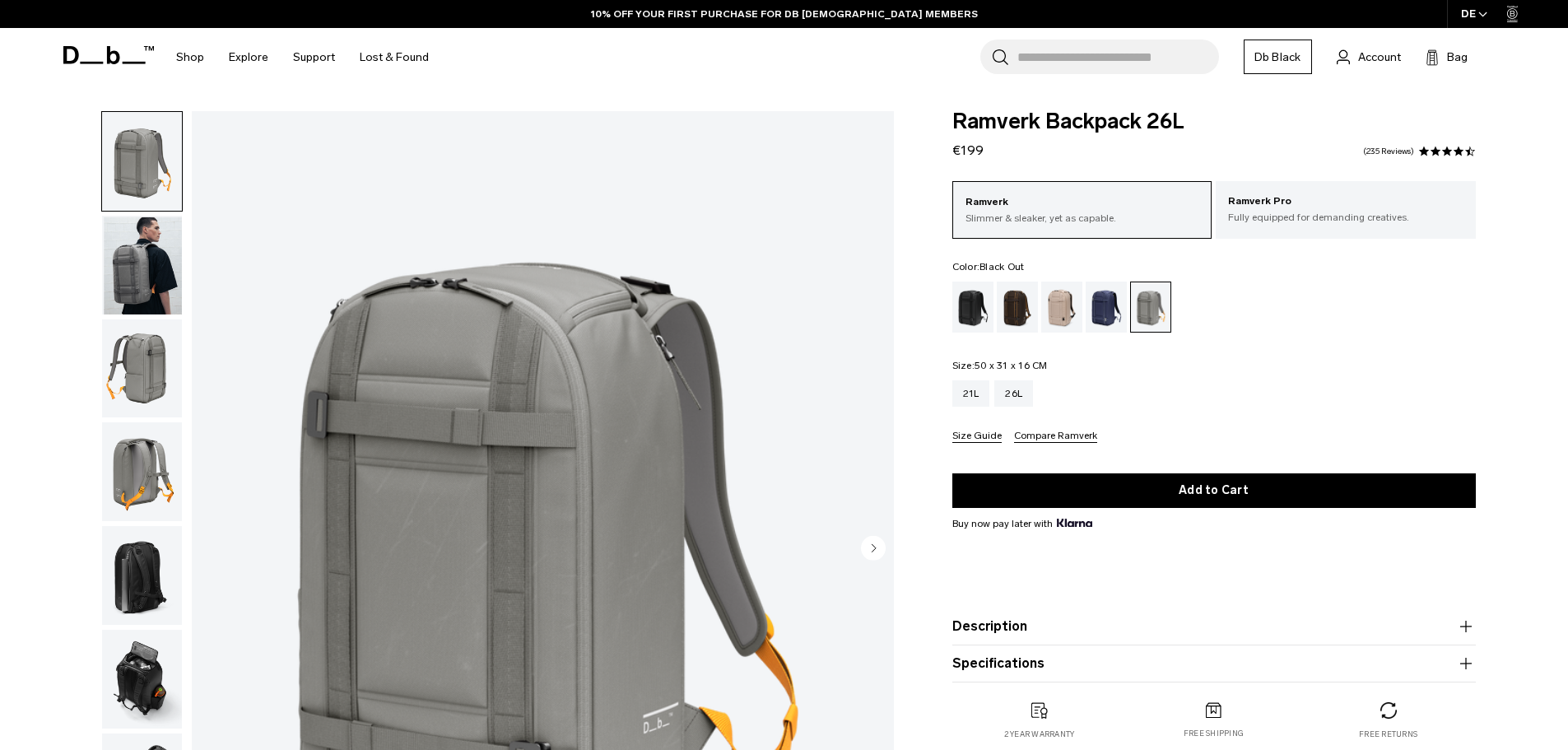
click at [971, 306] on div "Black Out" at bounding box center [973, 307] width 42 height 51
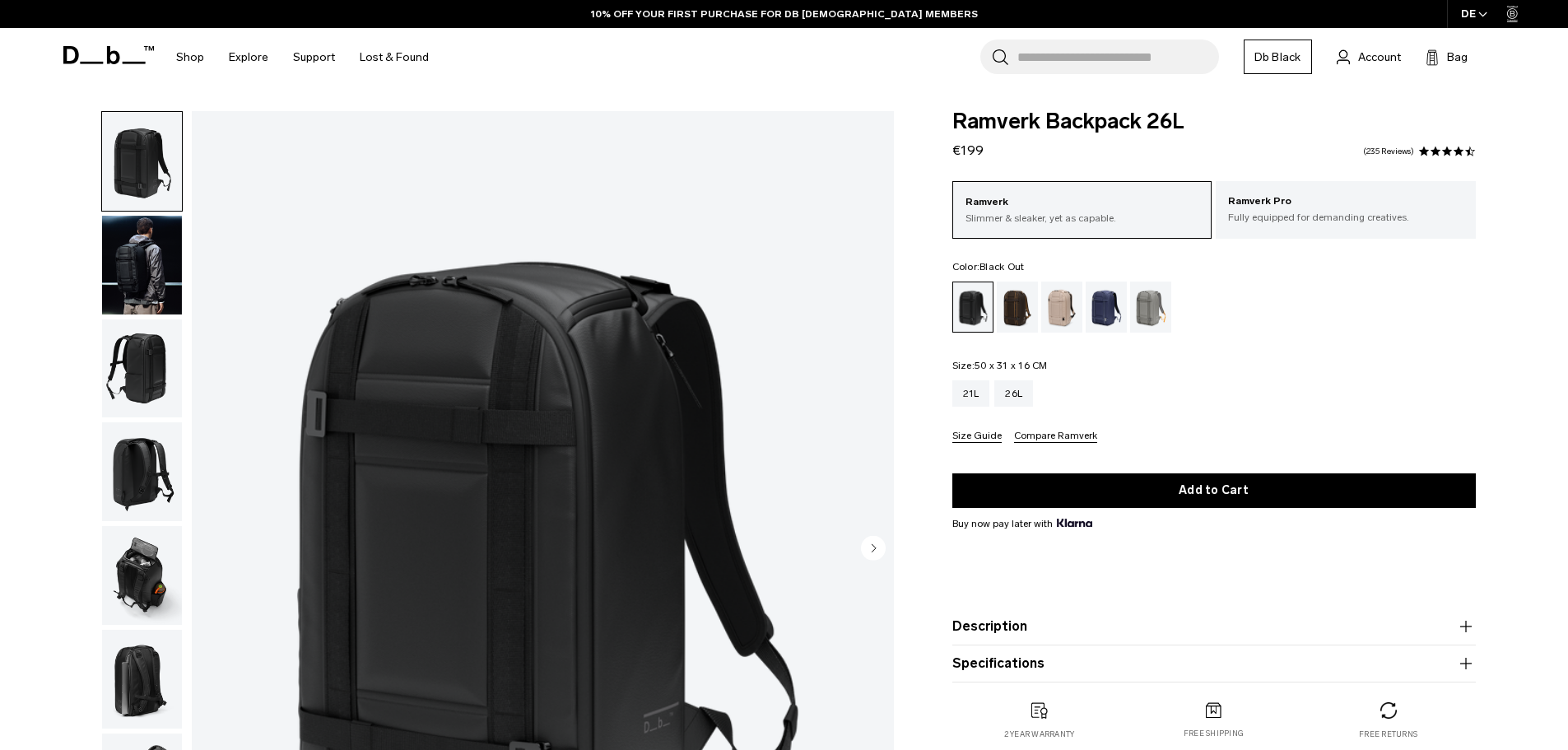
click at [186, 470] on div "01 / 08" at bounding box center [473, 553] width 860 height 885
click at [162, 466] on img "button" at bounding box center [142, 471] width 79 height 98
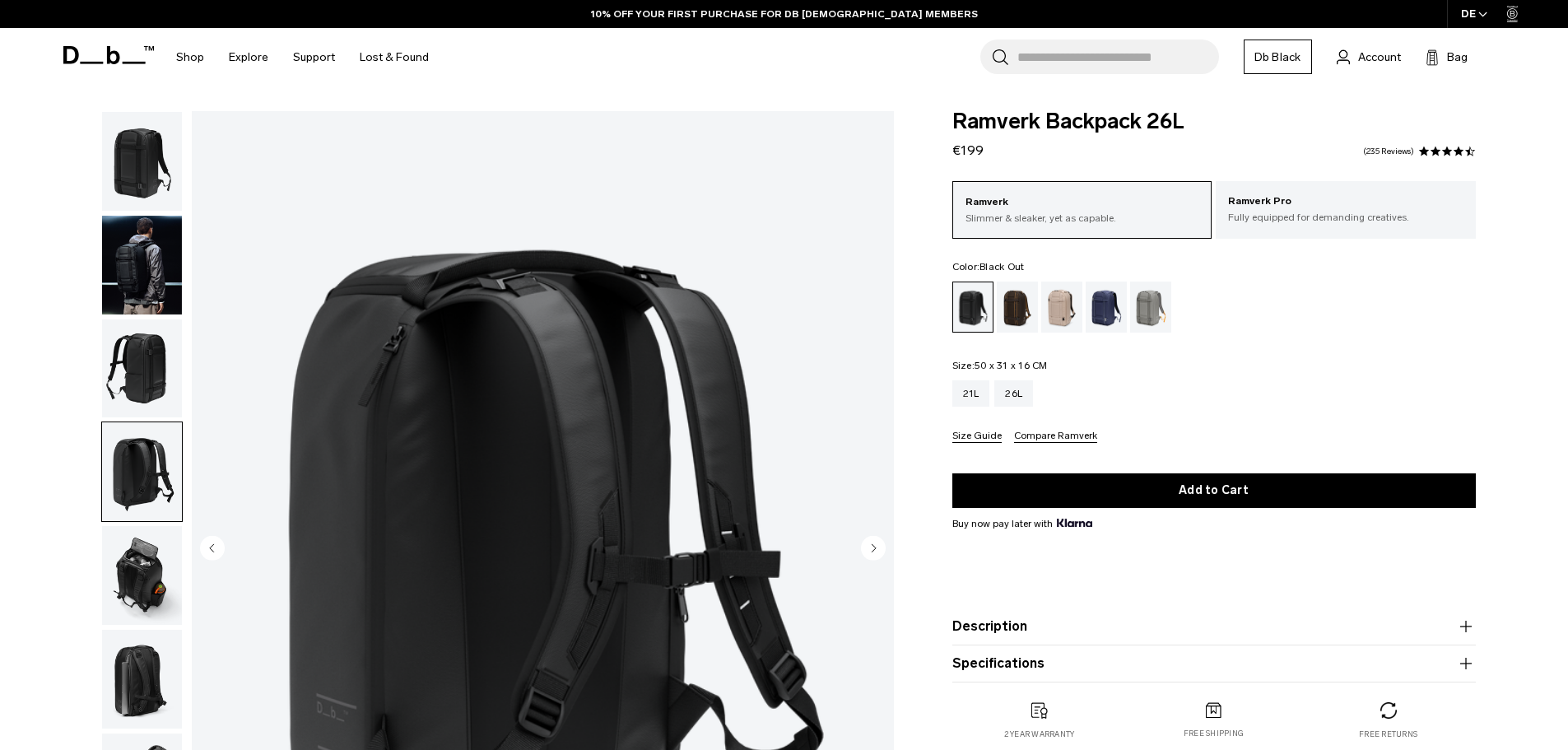
click at [131, 581] on img "button" at bounding box center [142, 575] width 79 height 98
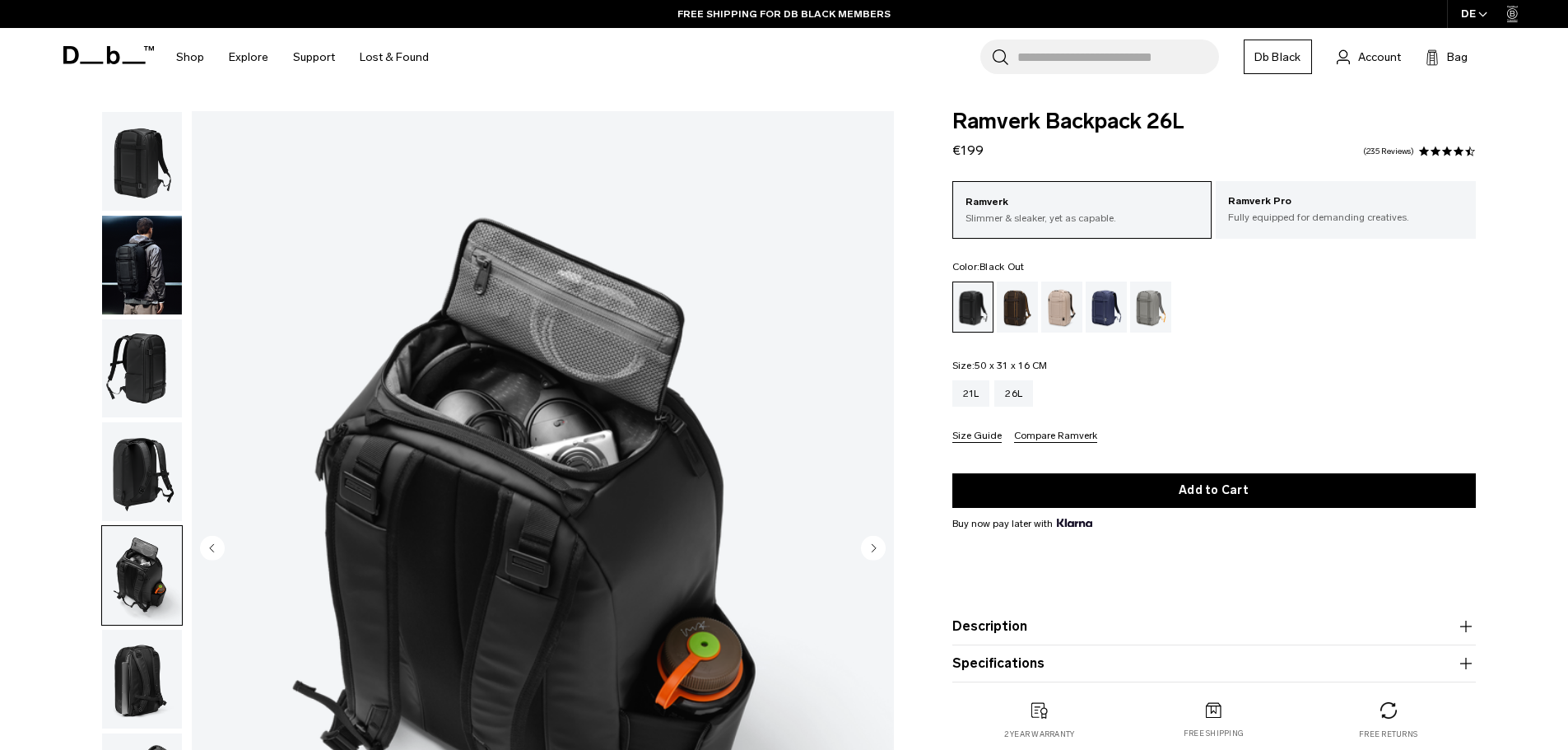
scroll to position [82, 0]
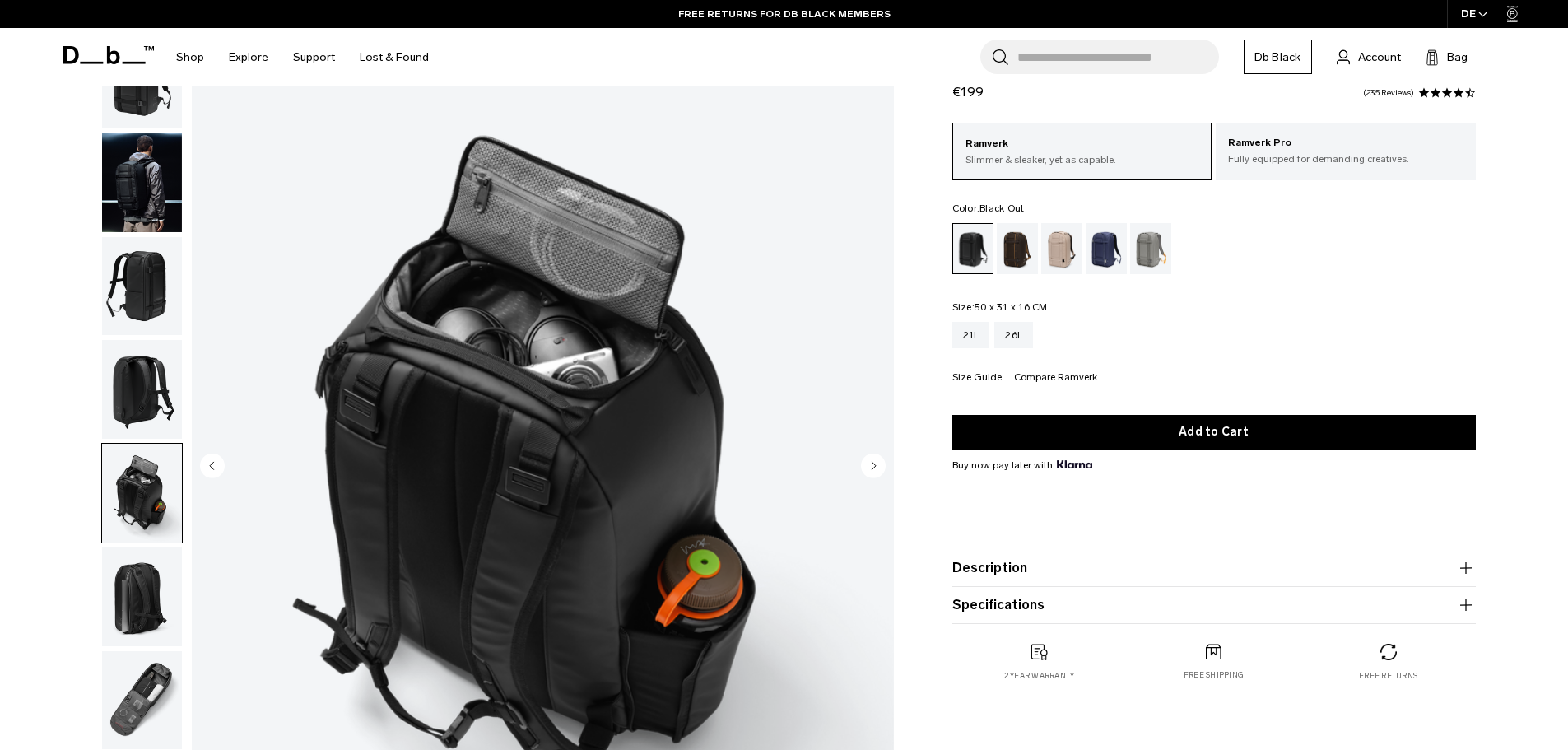
click at [138, 272] on img "button" at bounding box center [142, 287] width 79 height 98
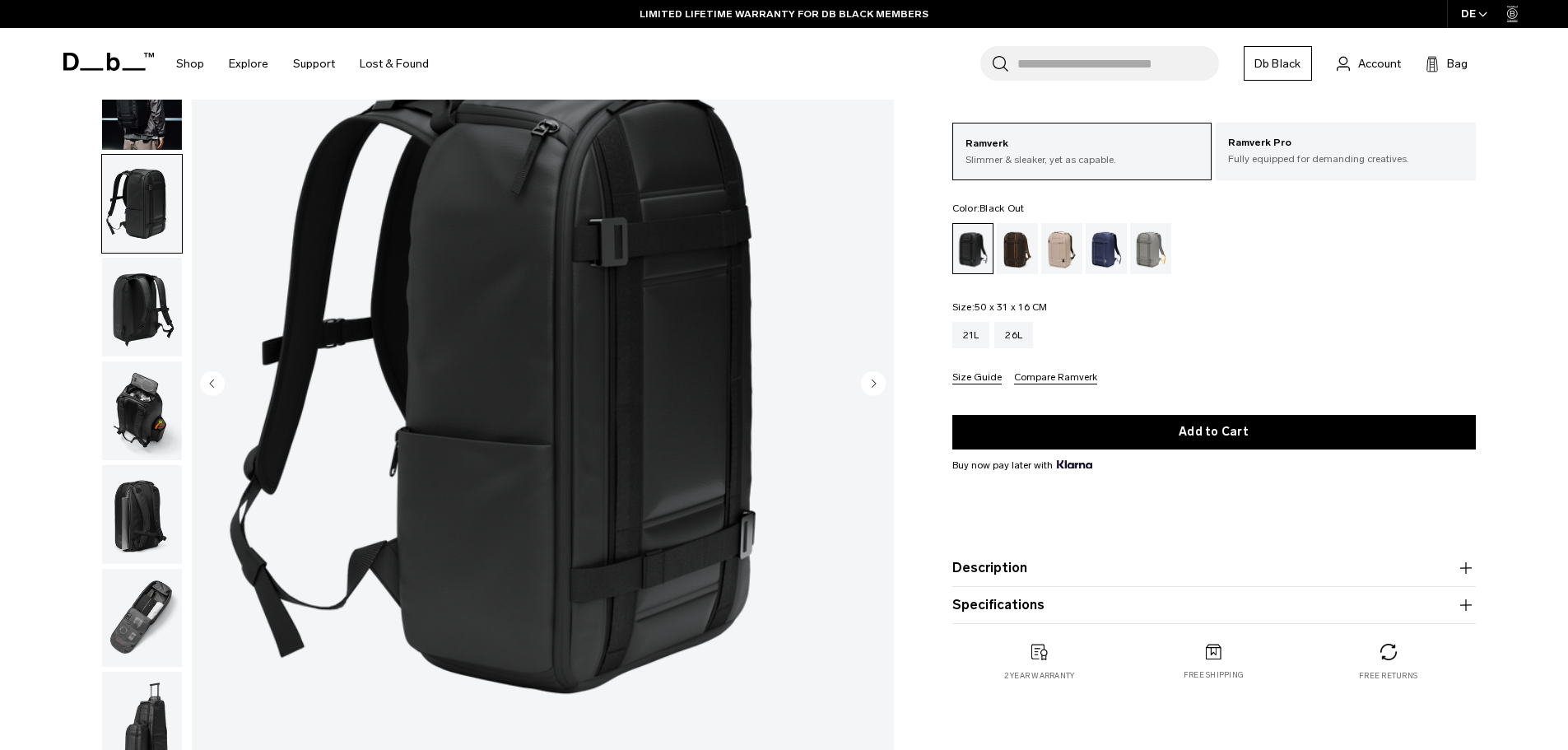
scroll to position [0, 0]
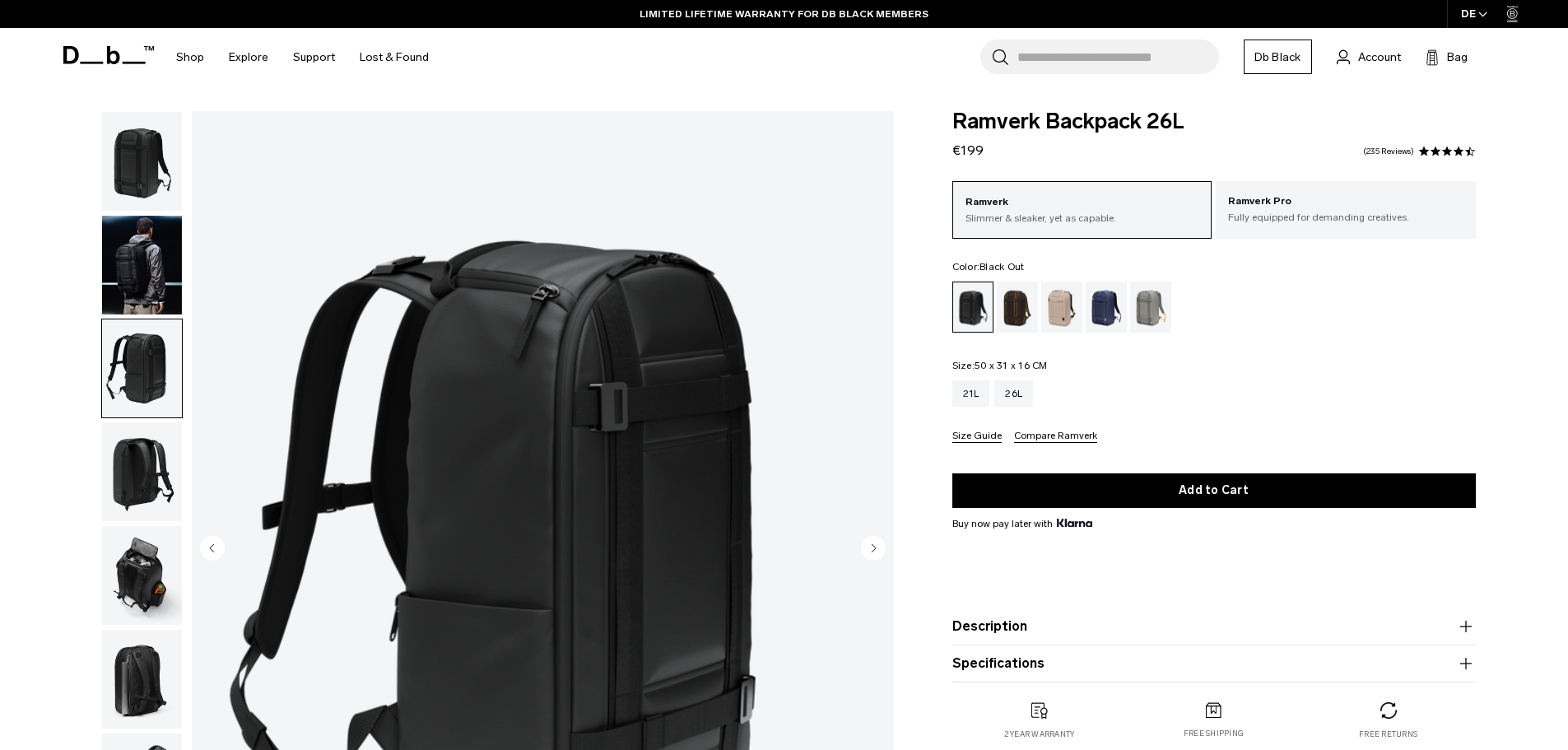
click at [162, 266] on img "button" at bounding box center [142, 265] width 79 height 98
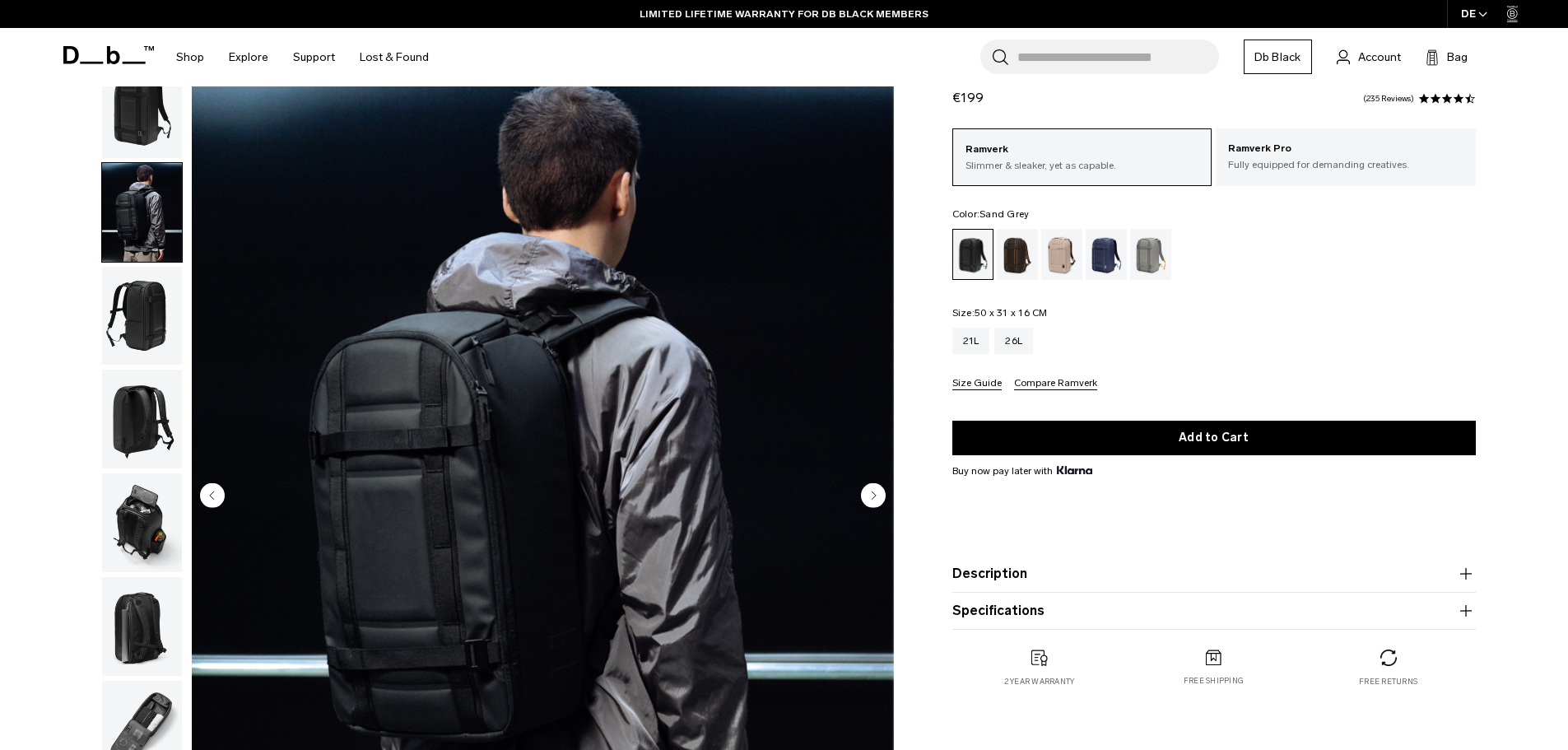
scroll to position [82, 0]
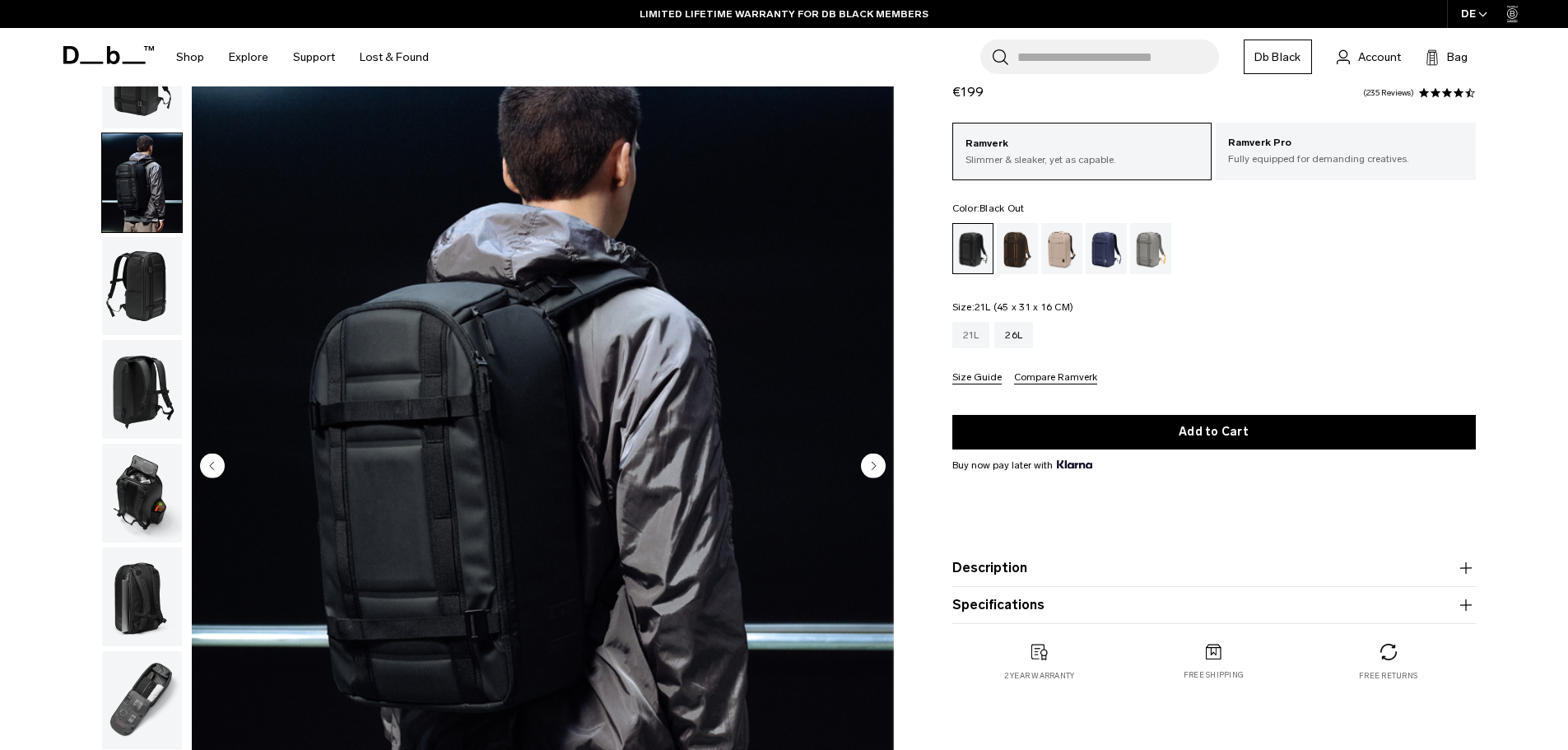
click at [969, 339] on div "21L" at bounding box center [971, 335] width 38 height 26
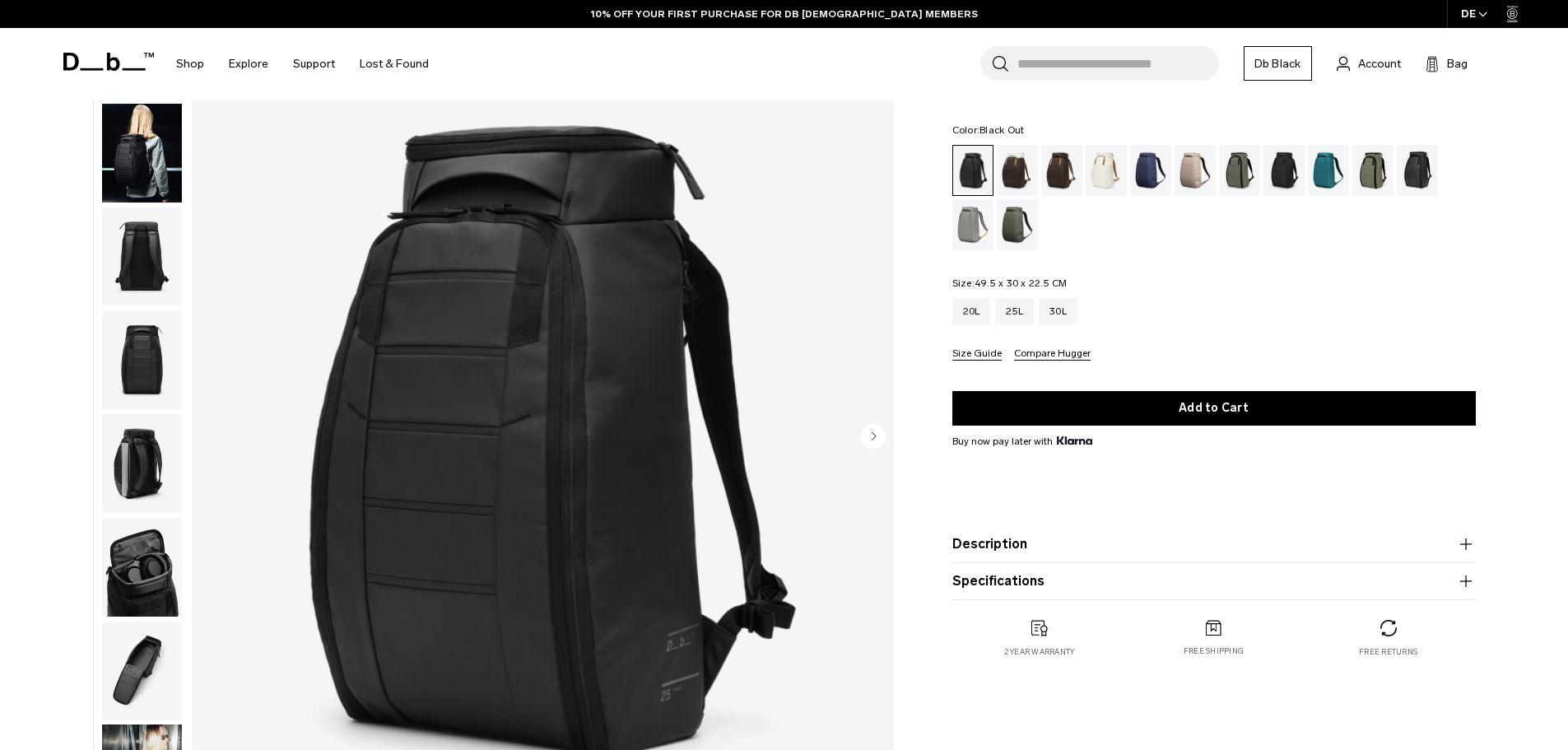
scroll to position [82, 0]
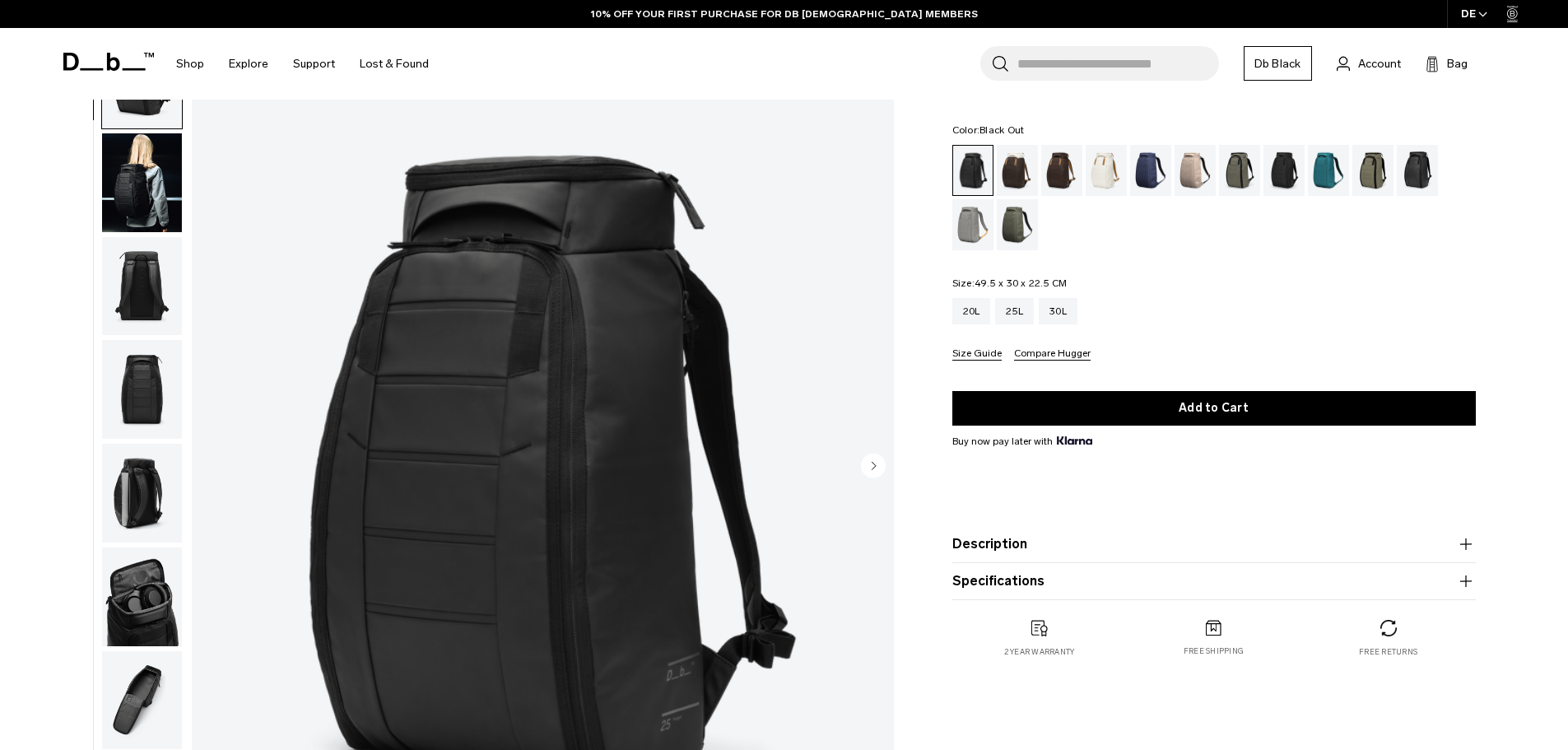
click at [130, 608] on img "button" at bounding box center [142, 597] width 79 height 98
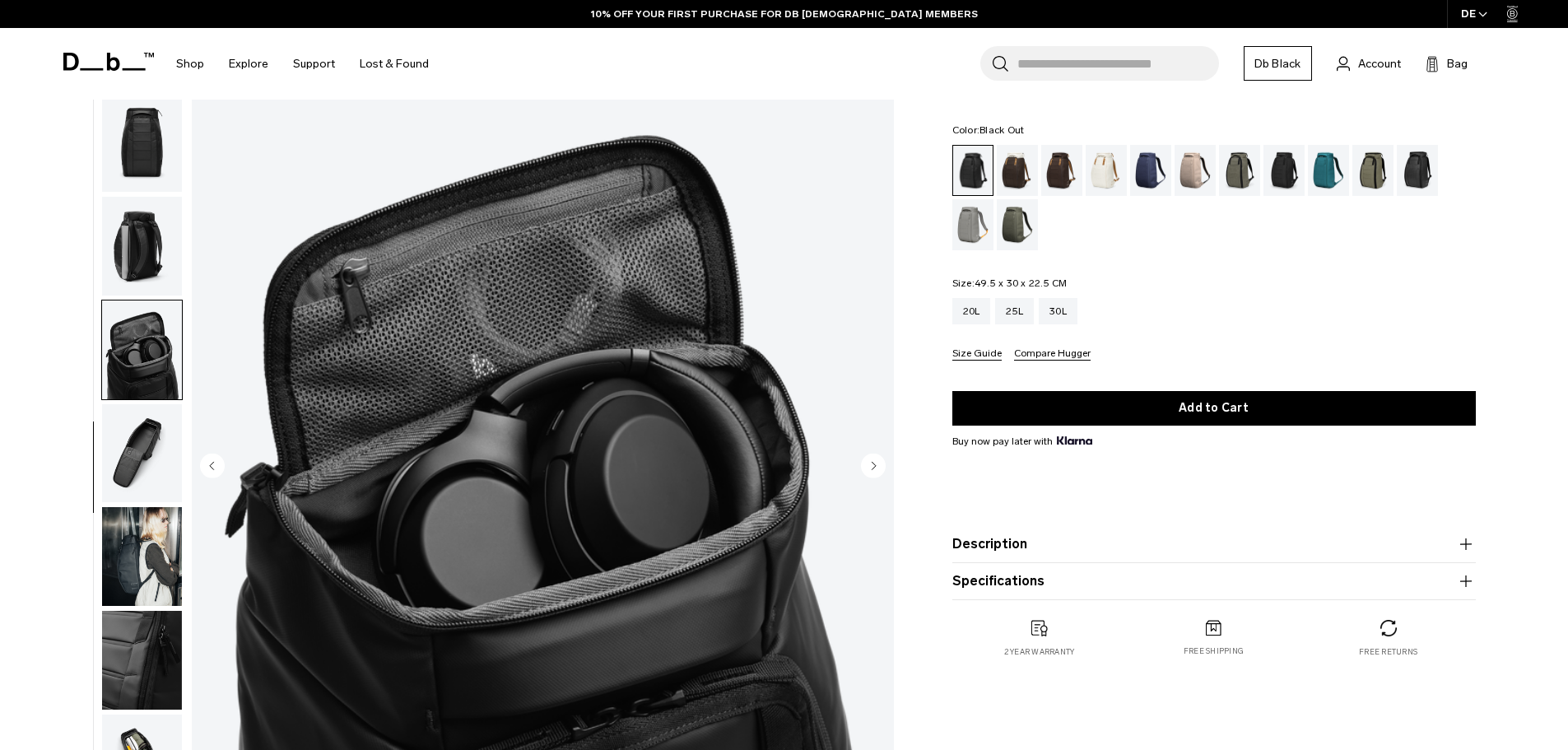
scroll to position [259, 0]
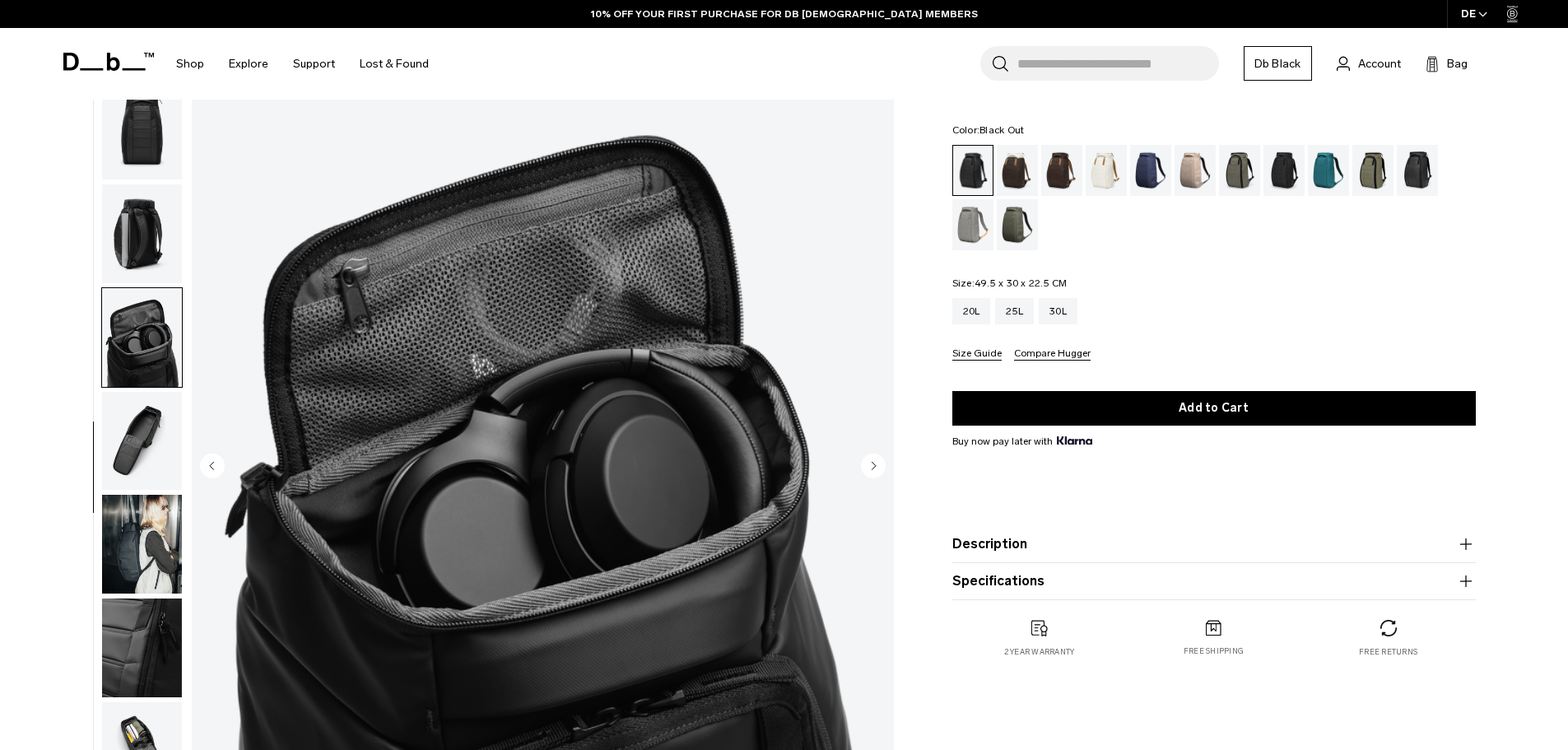
click at [148, 415] on img "button" at bounding box center [142, 441] width 79 height 98
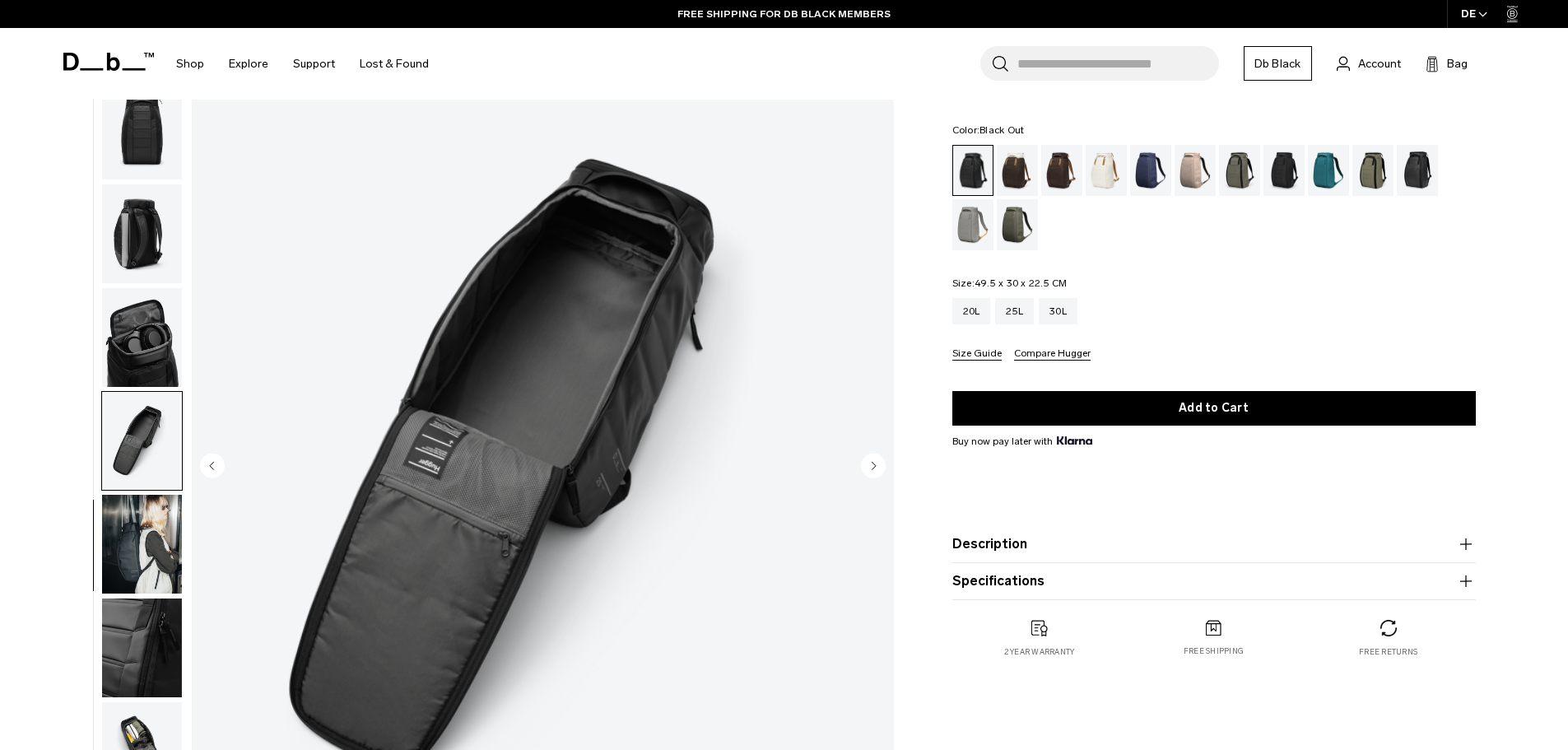
click at [162, 247] on img "button" at bounding box center [142, 234] width 79 height 98
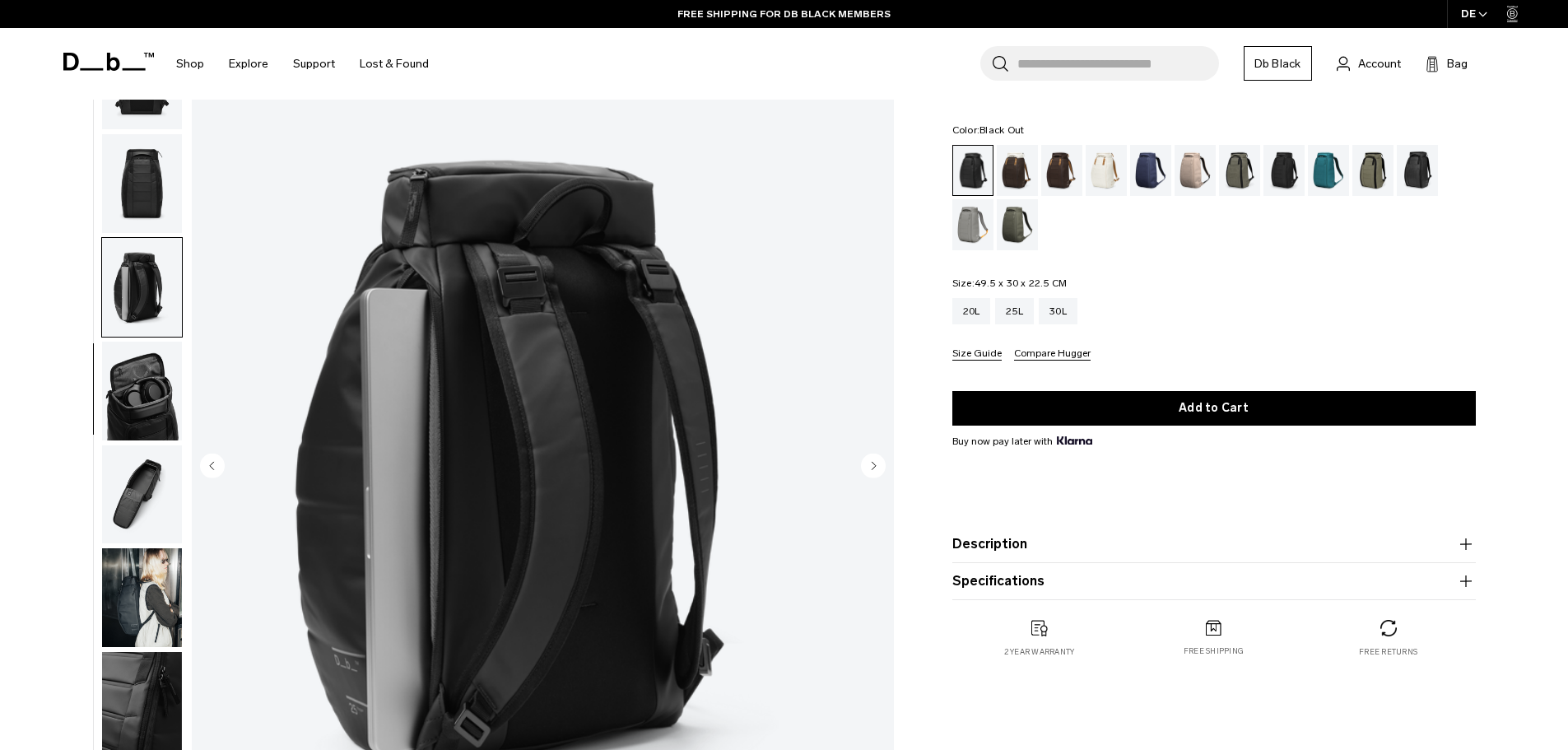
scroll to position [177, 0]
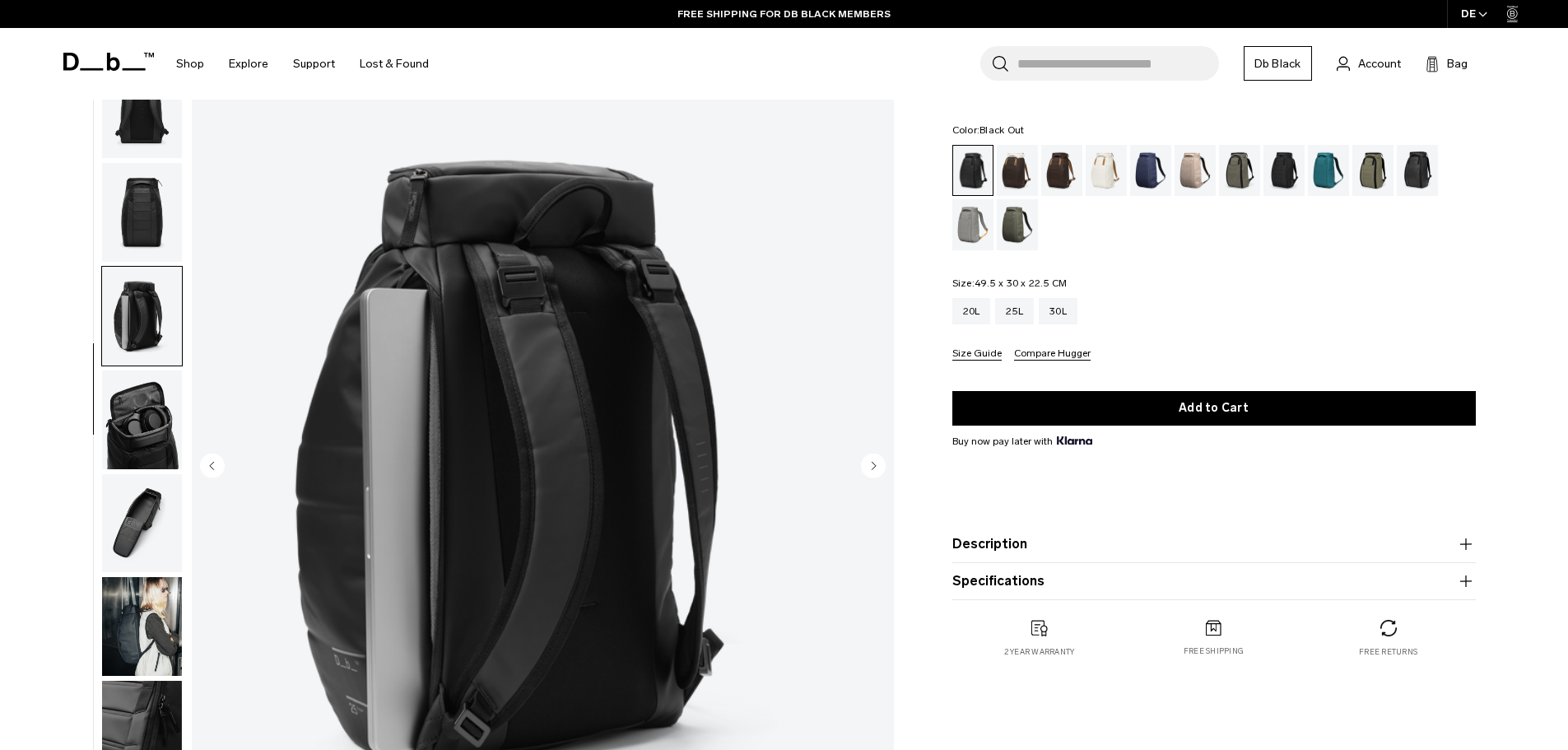
click at [142, 206] on img "button" at bounding box center [142, 212] width 79 height 98
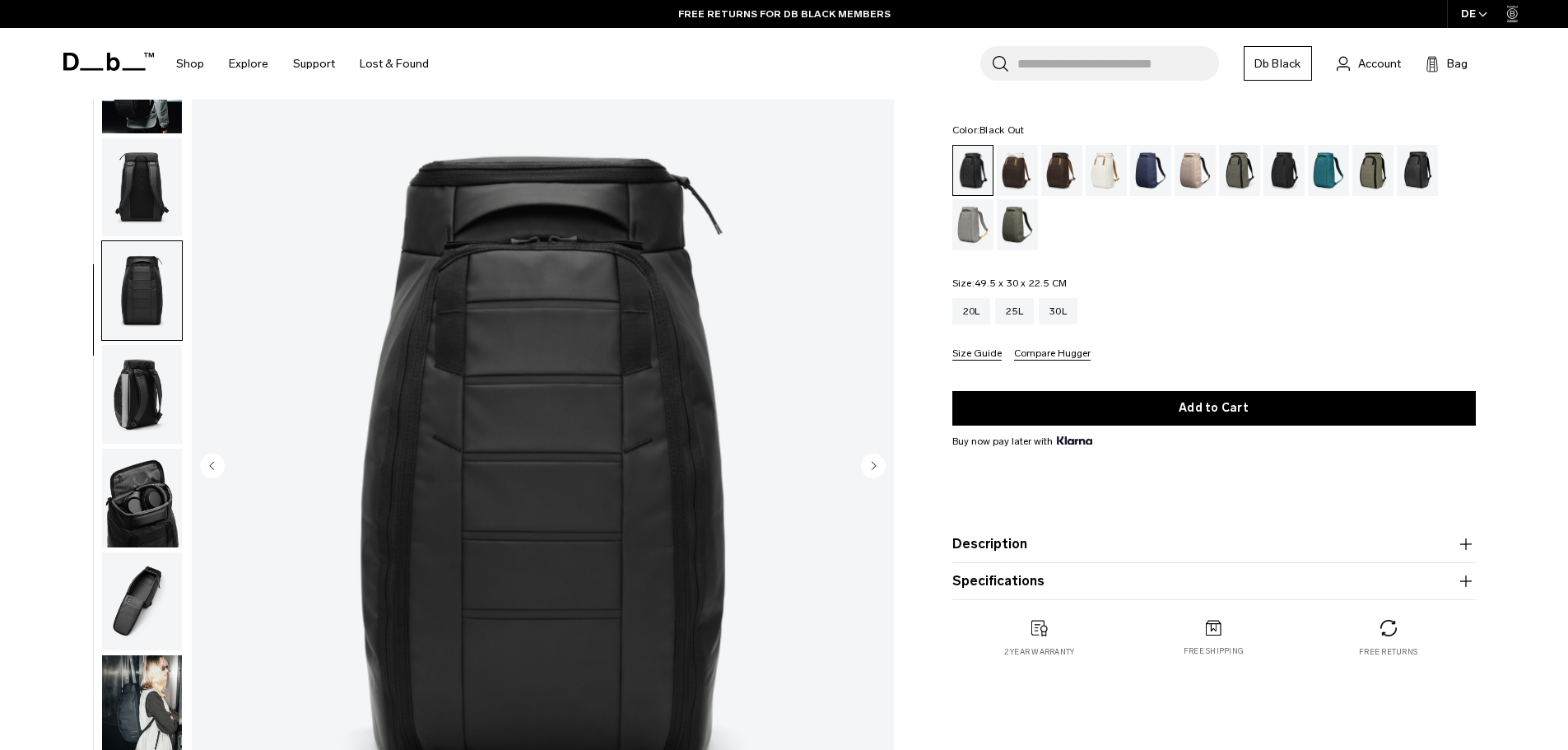
scroll to position [12, 0]
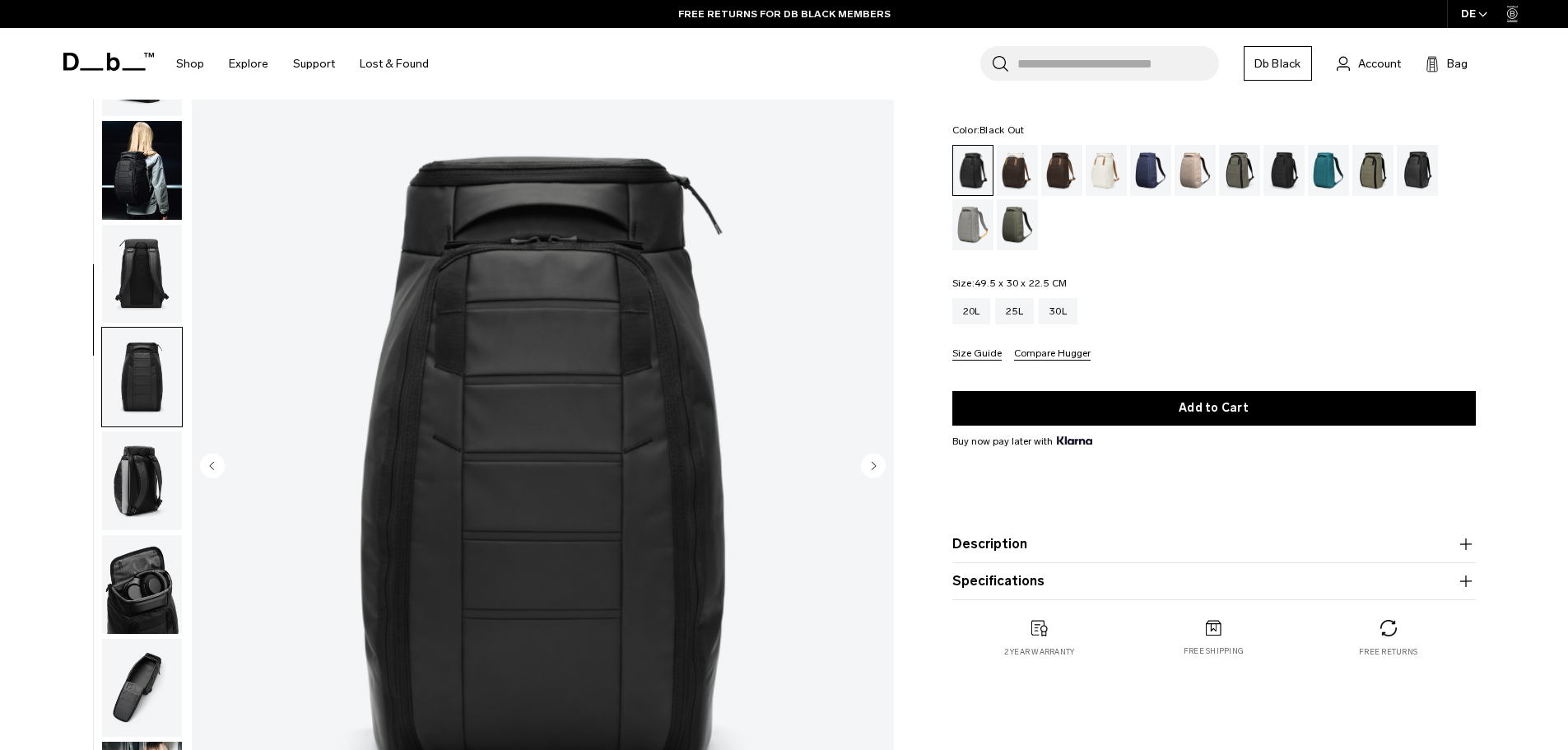
click at [155, 201] on img "button" at bounding box center [142, 170] width 79 height 98
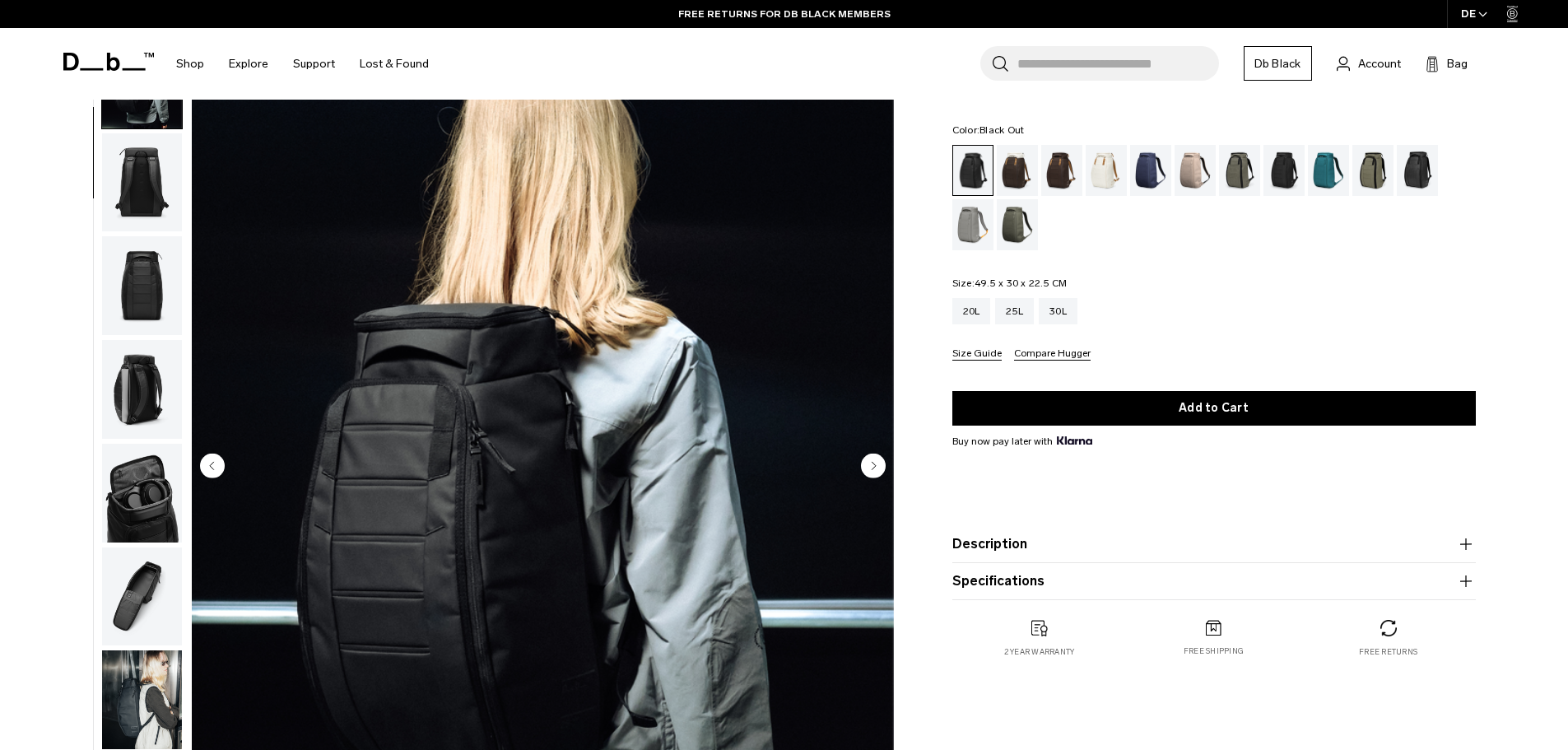
scroll to position [165, 0]
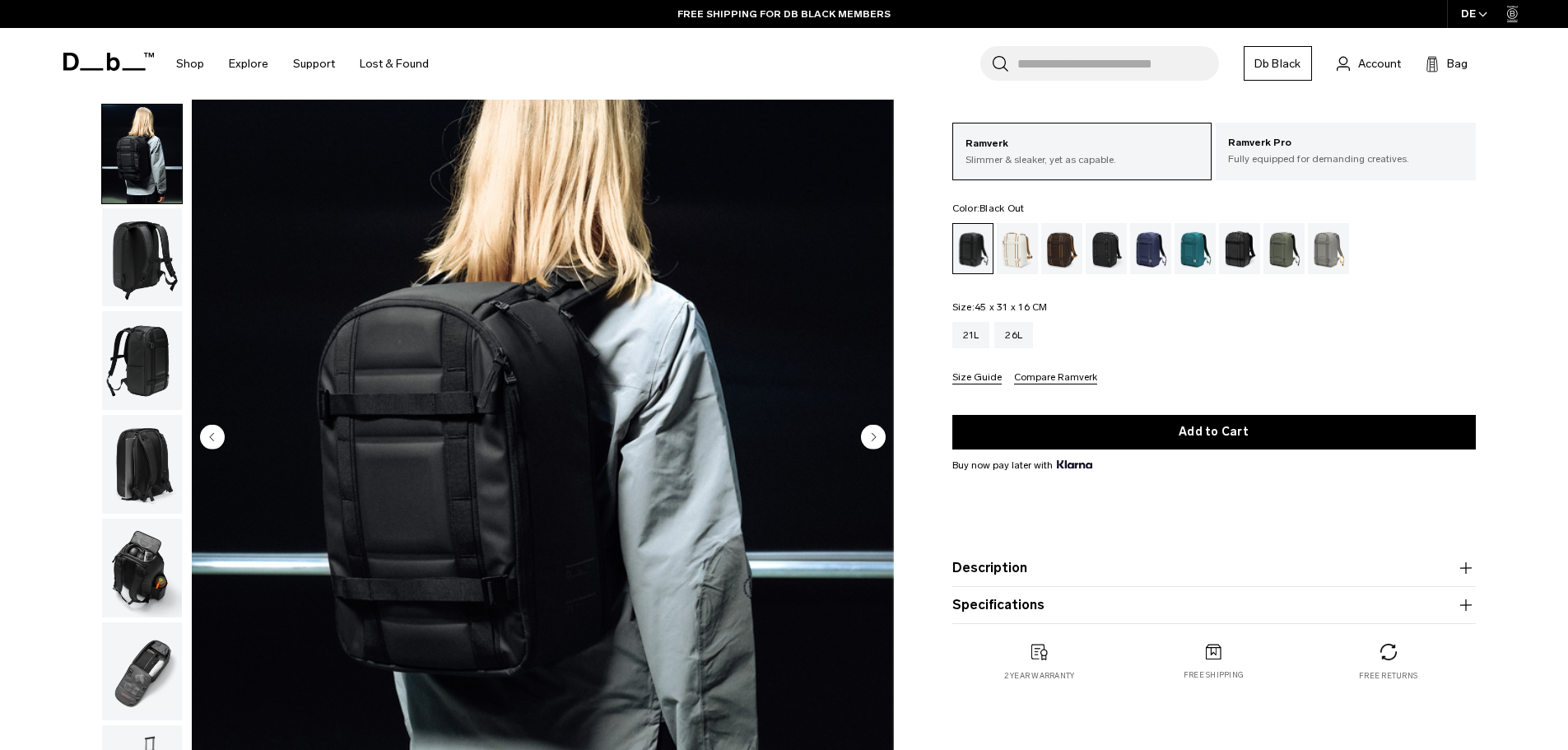
scroll to position [82, 0]
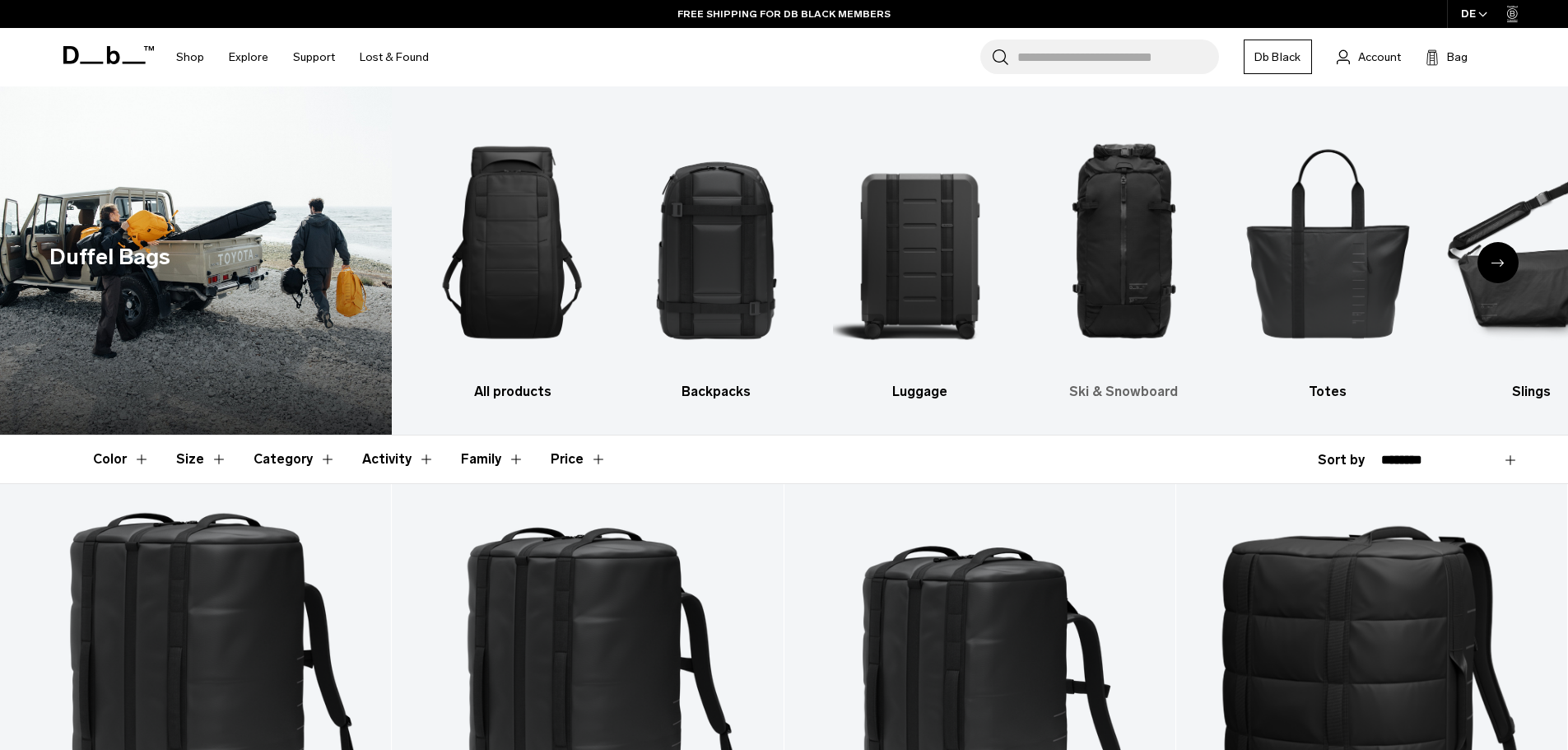
click at [1120, 218] on img "4 / 10" at bounding box center [1124, 242] width 175 height 263
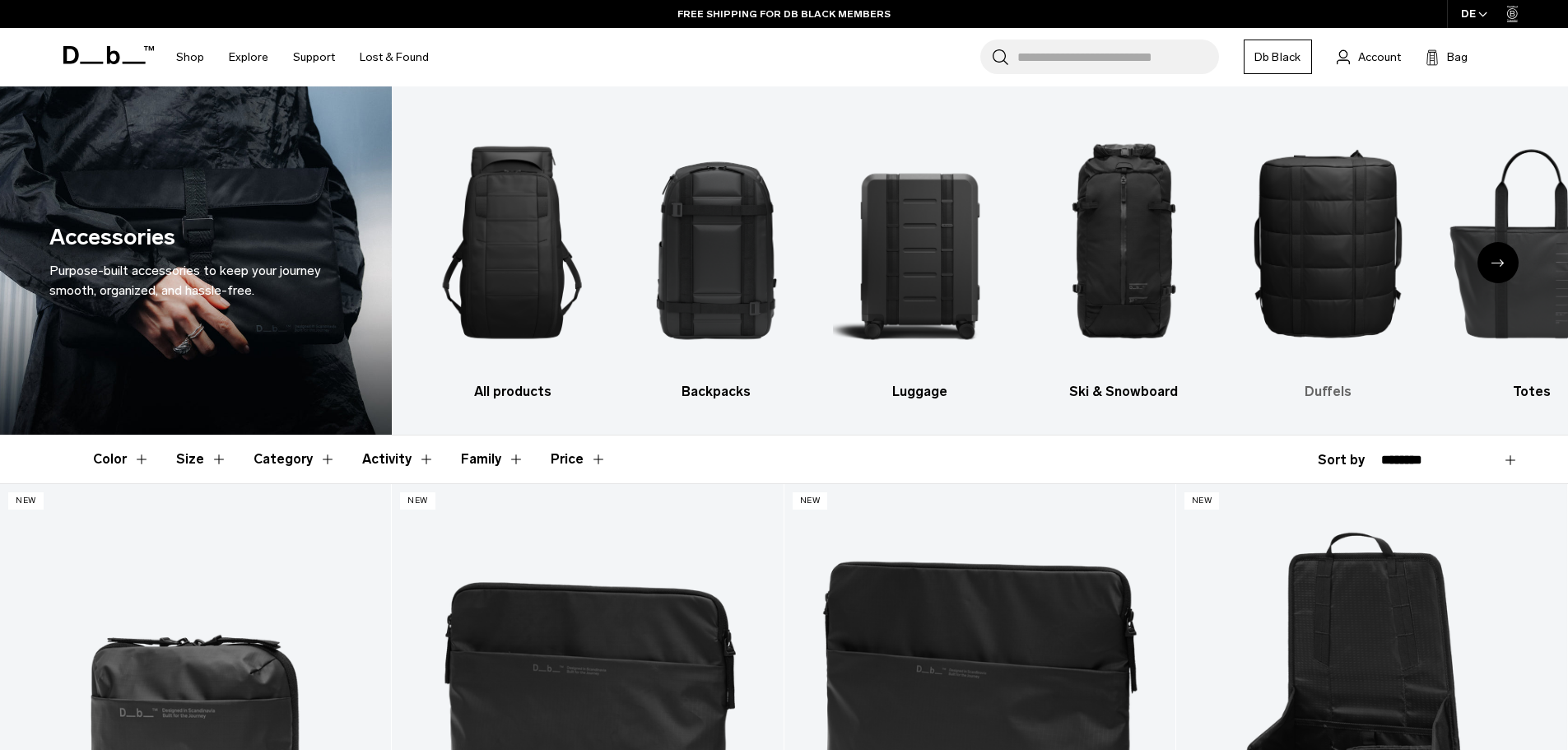
click at [1352, 233] on img "5 / 10" at bounding box center [1328, 242] width 175 height 263
